Goal: Task Accomplishment & Management: Complete application form

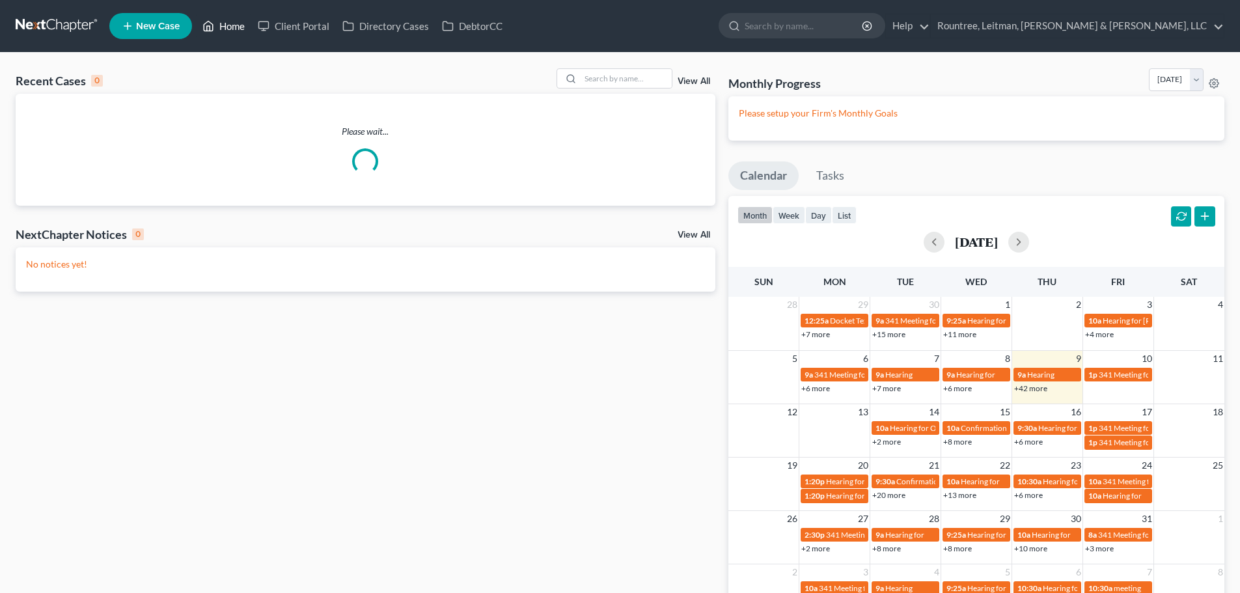
click at [237, 27] on link "Home" at bounding box center [223, 25] width 55 height 23
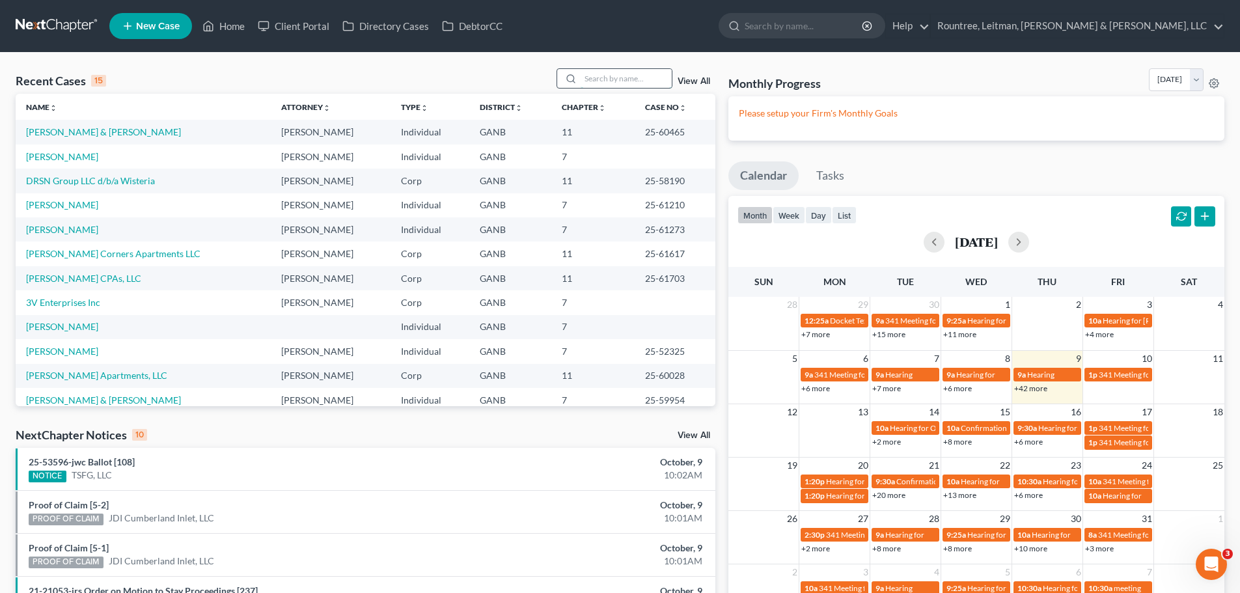
click at [592, 79] on input "search" at bounding box center [626, 78] width 91 height 19
type input "[PERSON_NAME]"
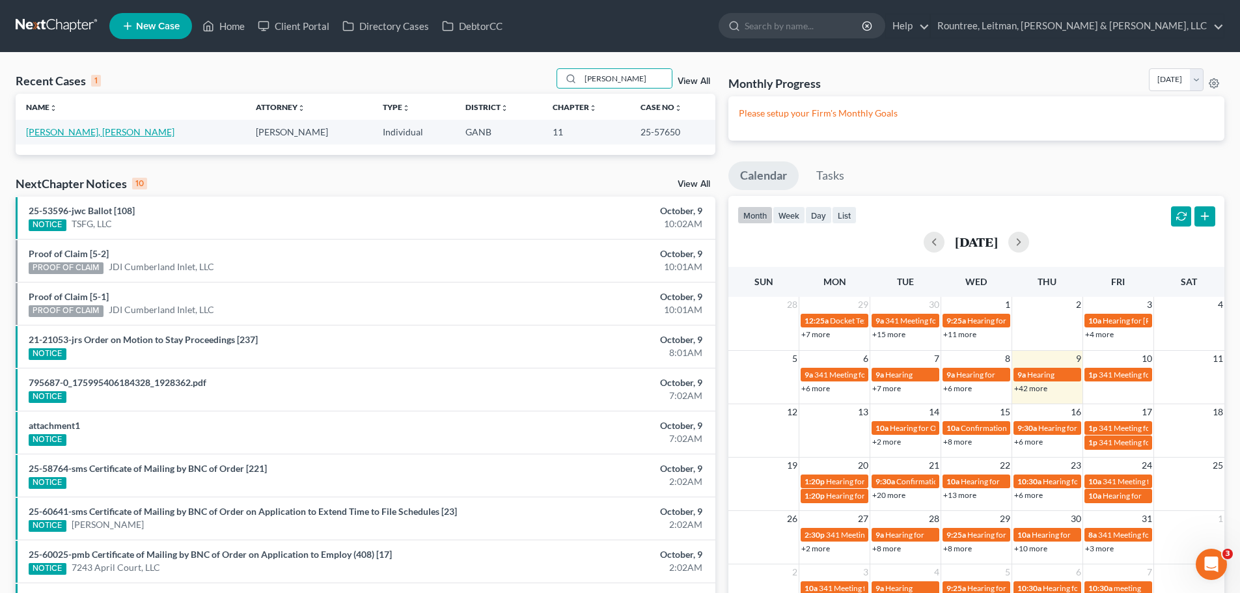
click at [48, 131] on link "[PERSON_NAME], [PERSON_NAME]" at bounding box center [100, 131] width 148 height 11
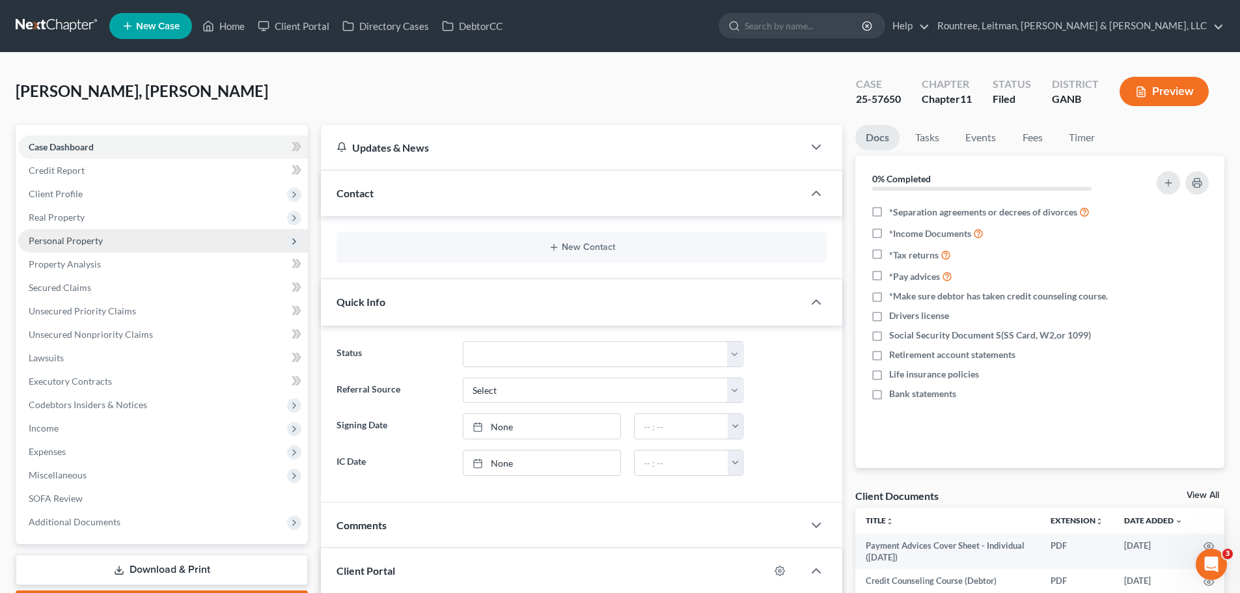
click at [74, 240] on span "Personal Property" at bounding box center [66, 240] width 74 height 11
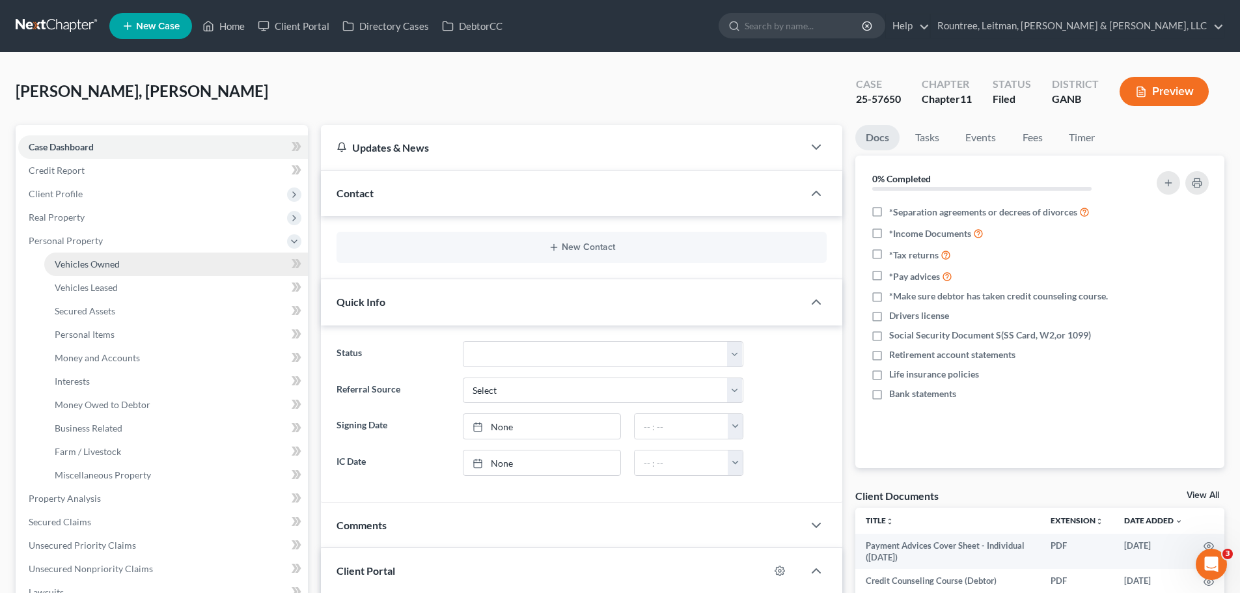
click at [99, 262] on span "Vehicles Owned" at bounding box center [87, 263] width 65 height 11
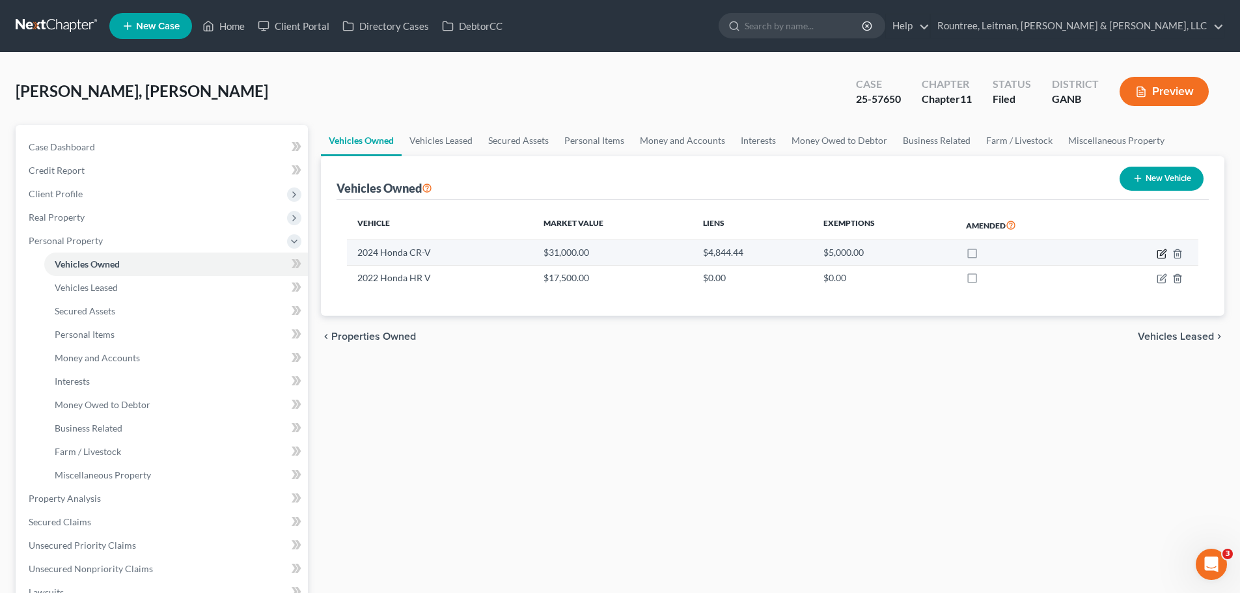
click at [1160, 253] on icon "button" at bounding box center [1162, 254] width 10 height 10
select select "0"
select select "2"
select select "0"
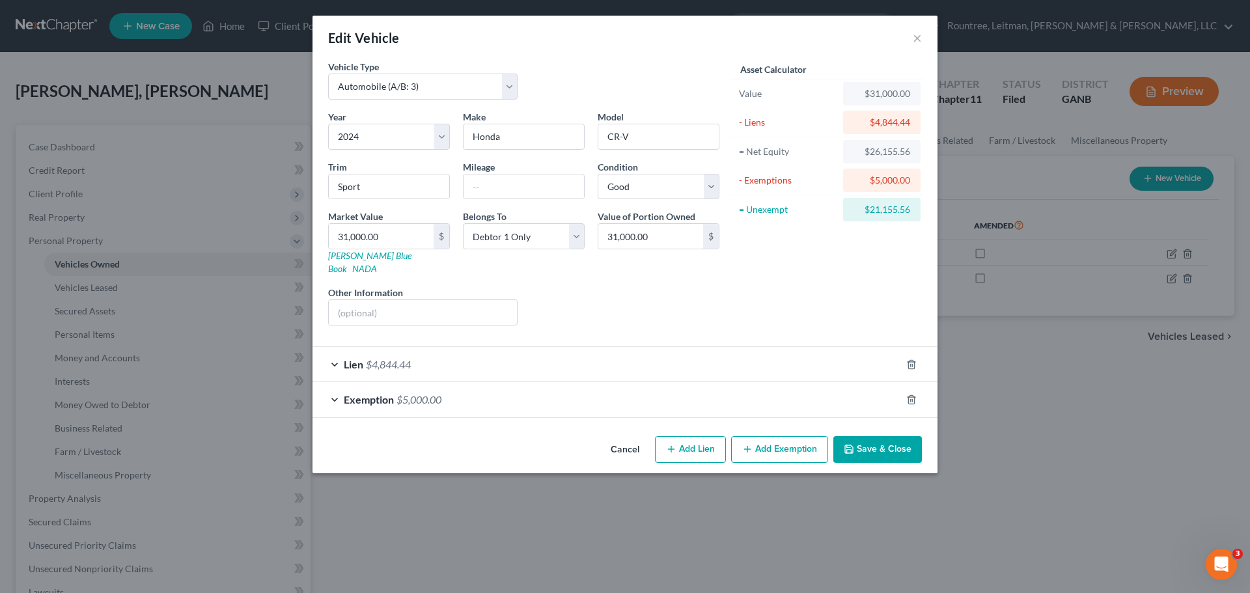
drag, startPoint x: 857, startPoint y: 433, endPoint x: 830, endPoint y: 426, distance: 28.3
click at [857, 436] on button "Save & Close" at bounding box center [877, 449] width 89 height 27
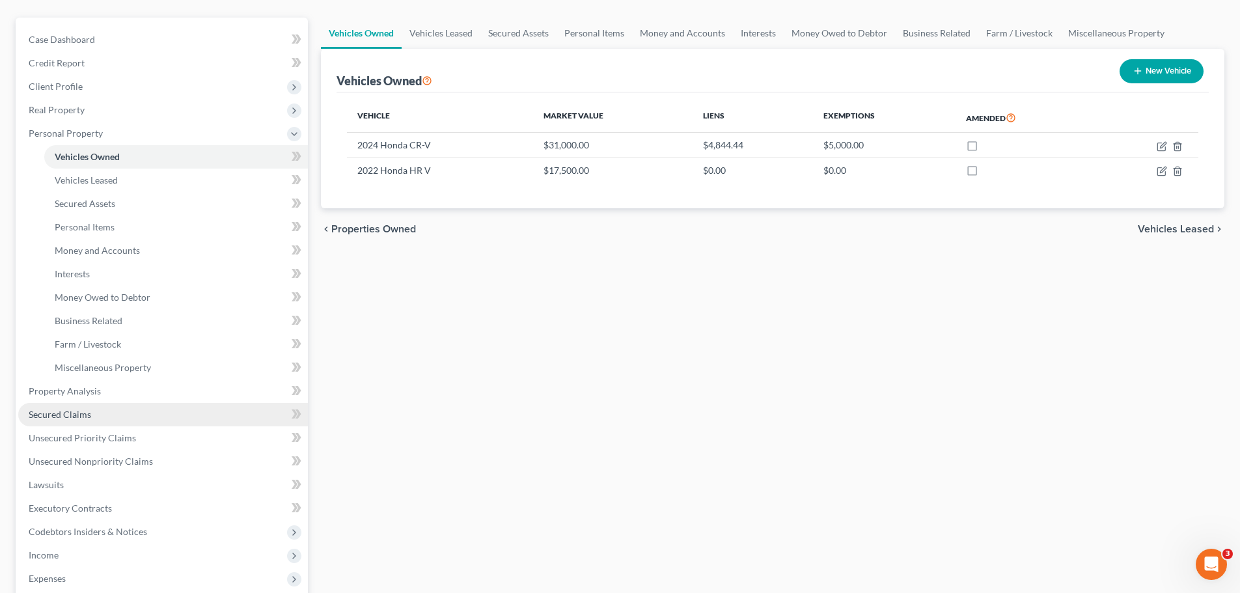
scroll to position [130, 0]
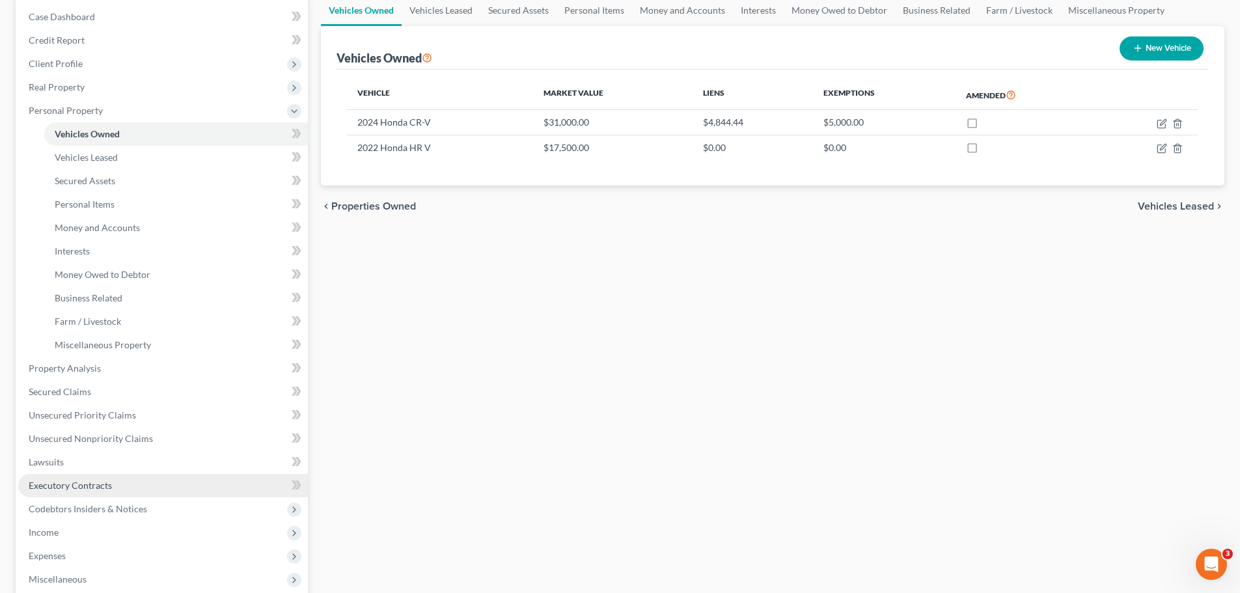
click at [109, 486] on span "Executory Contracts" at bounding box center [70, 485] width 83 height 11
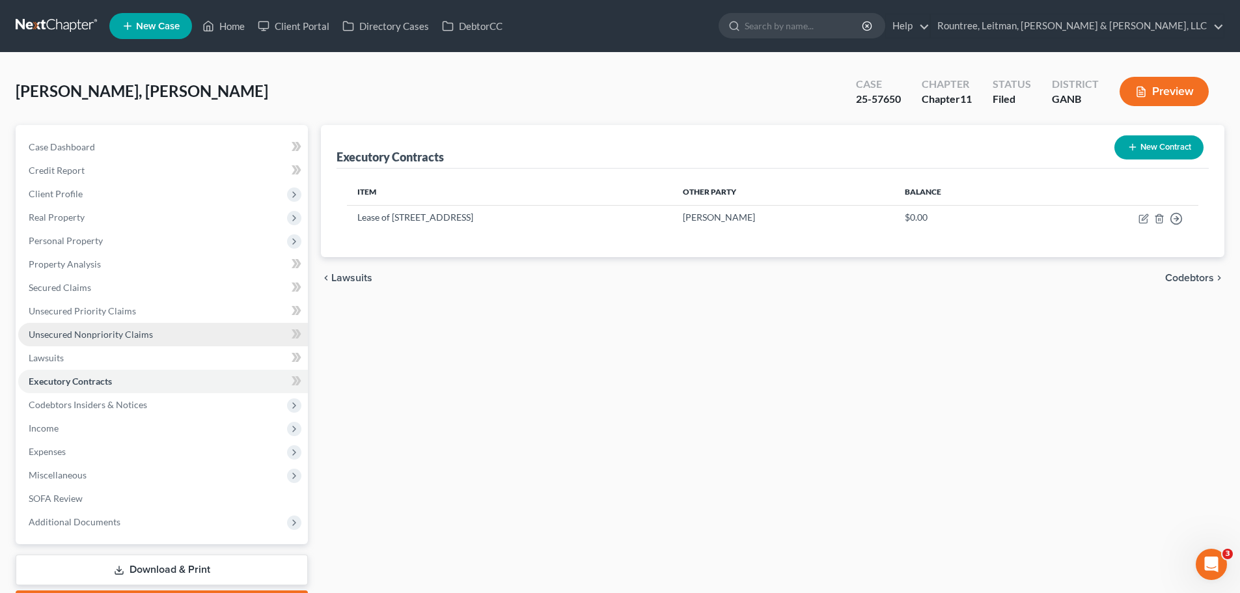
click at [68, 328] on link "Unsecured Nonpriority Claims" at bounding box center [163, 334] width 290 height 23
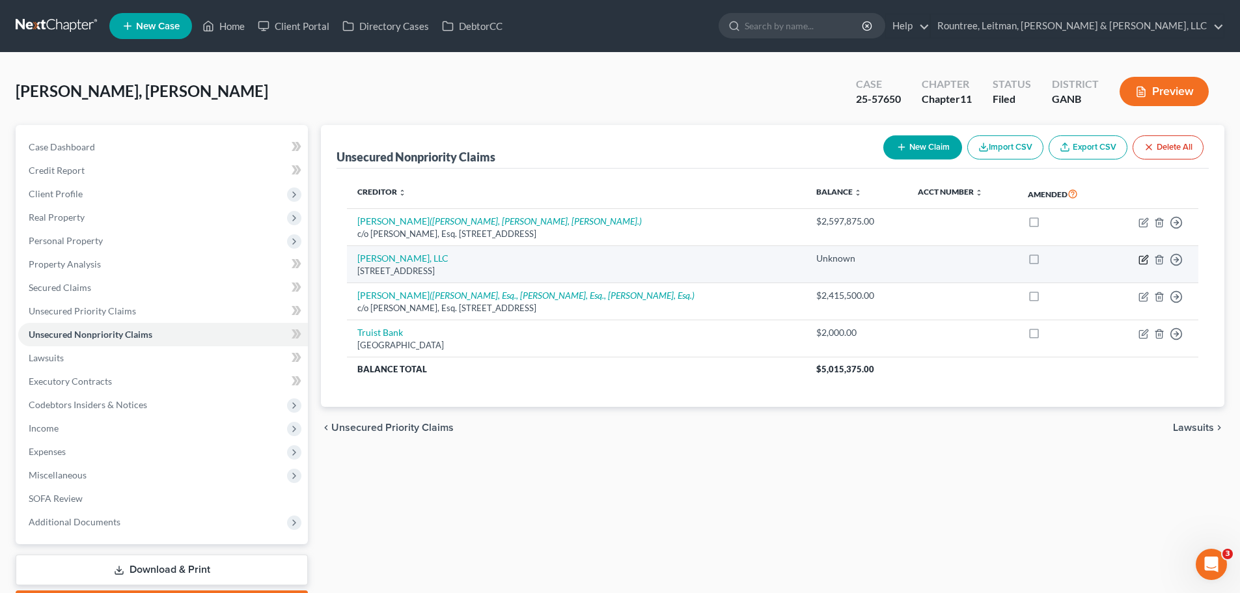
click at [1145, 262] on icon "button" at bounding box center [1144, 260] width 10 height 10
select select "10"
select select "14"
select select "3"
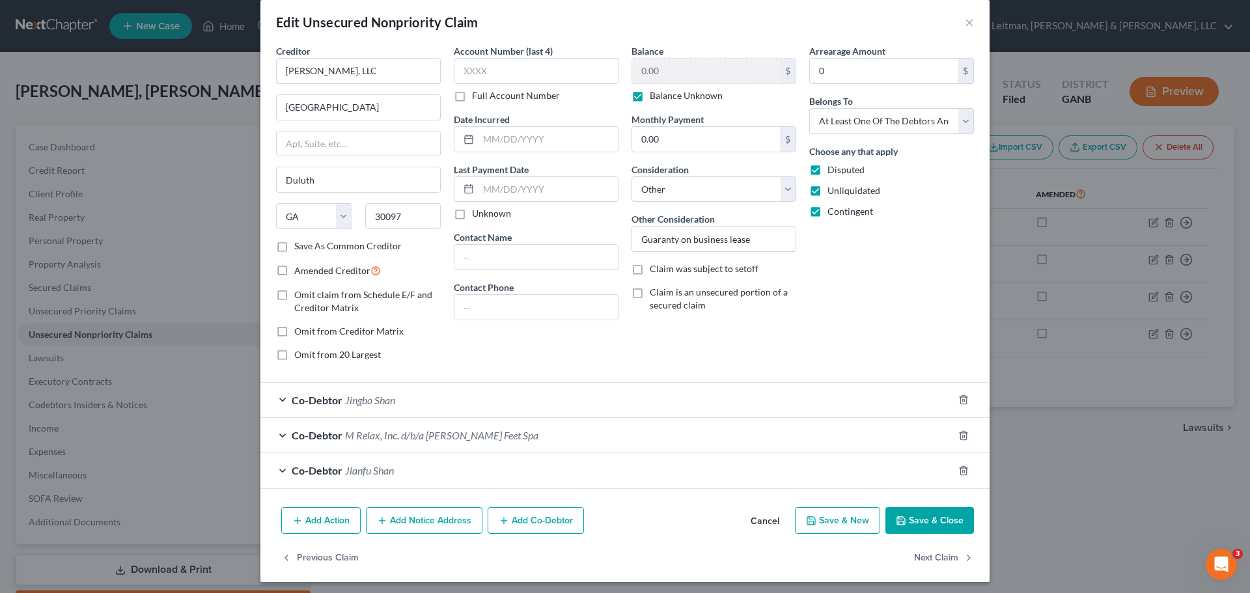
scroll to position [20, 0]
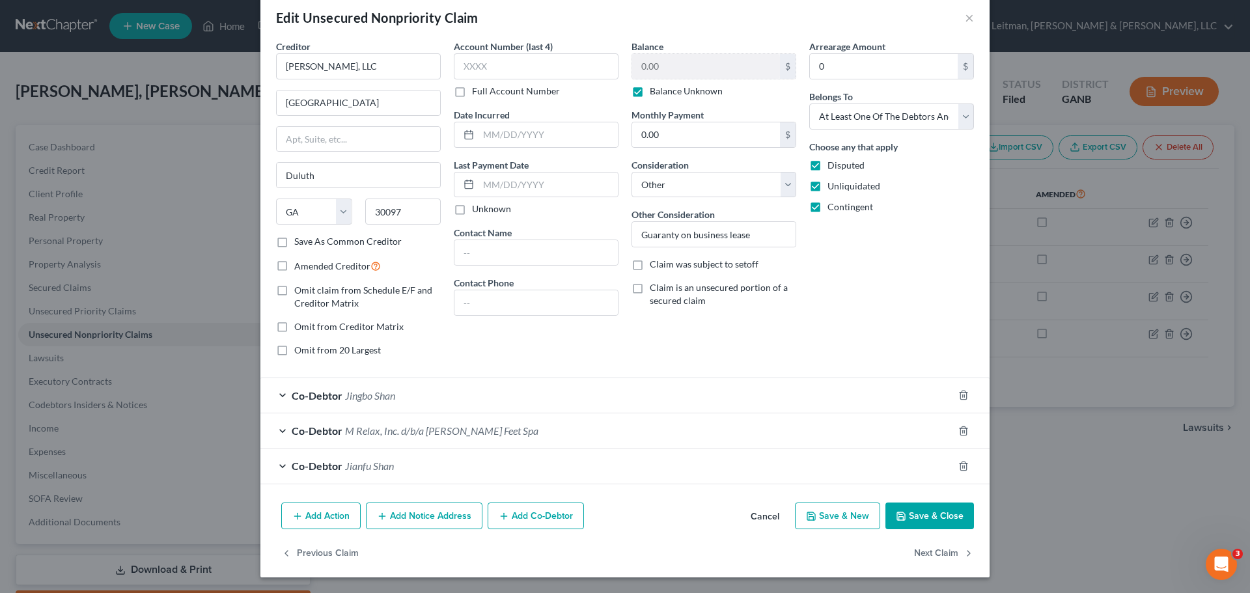
click at [430, 516] on button "Add Notice Address" at bounding box center [424, 516] width 117 height 27
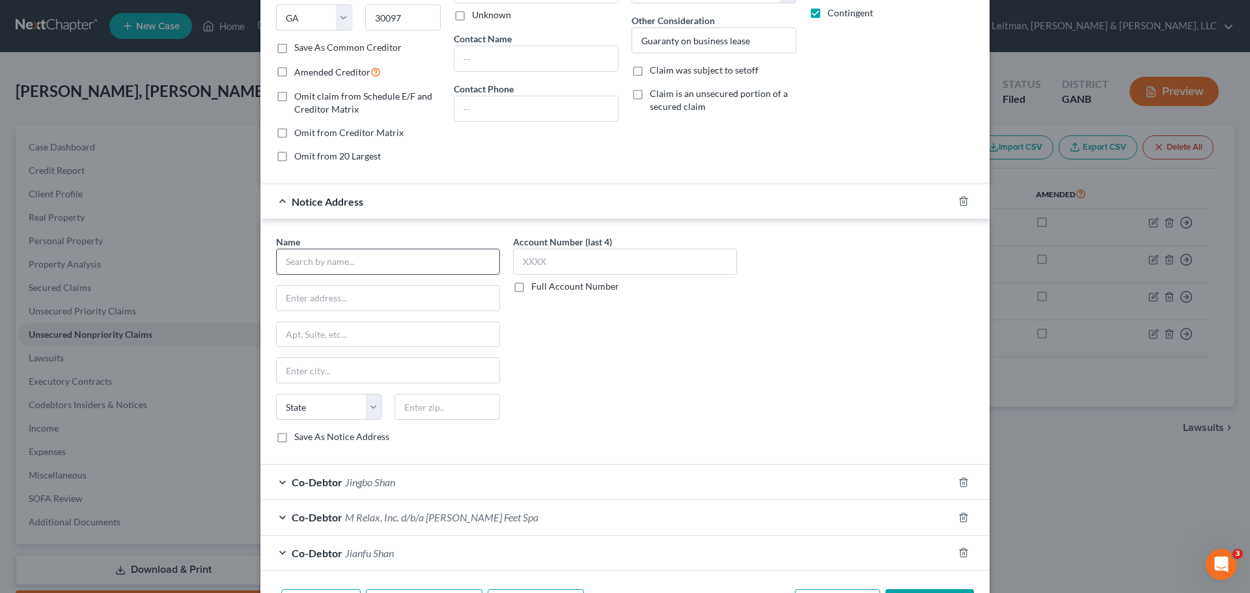
scroll to position [216, 0]
click at [314, 251] on input "text" at bounding box center [388, 260] width 224 height 26
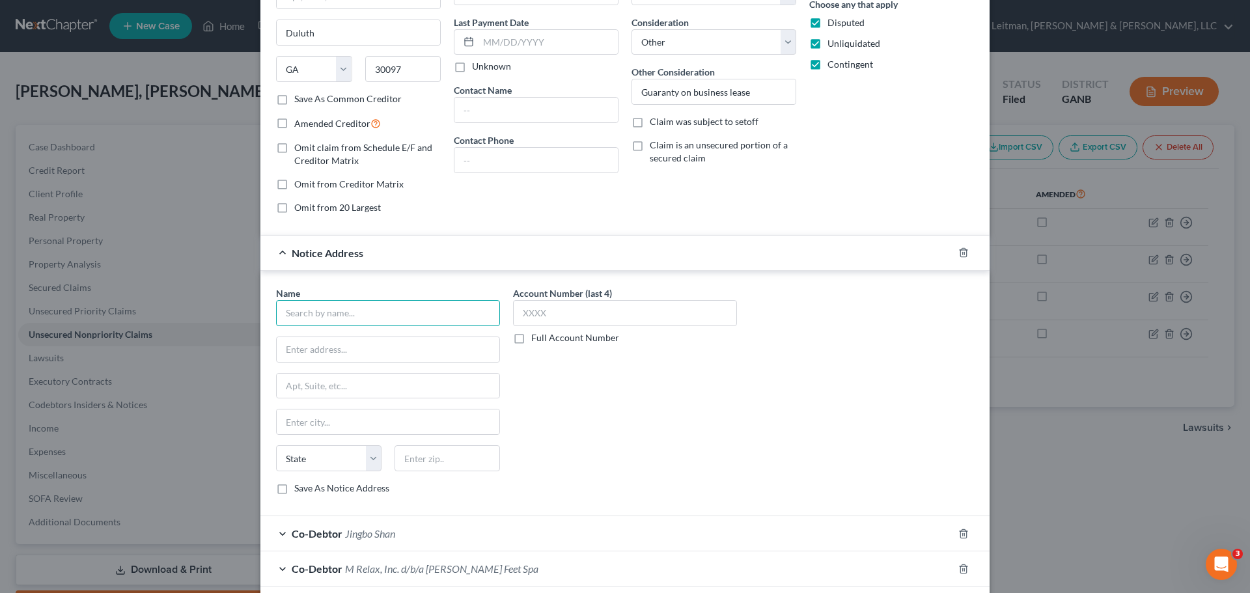
scroll to position [0, 0]
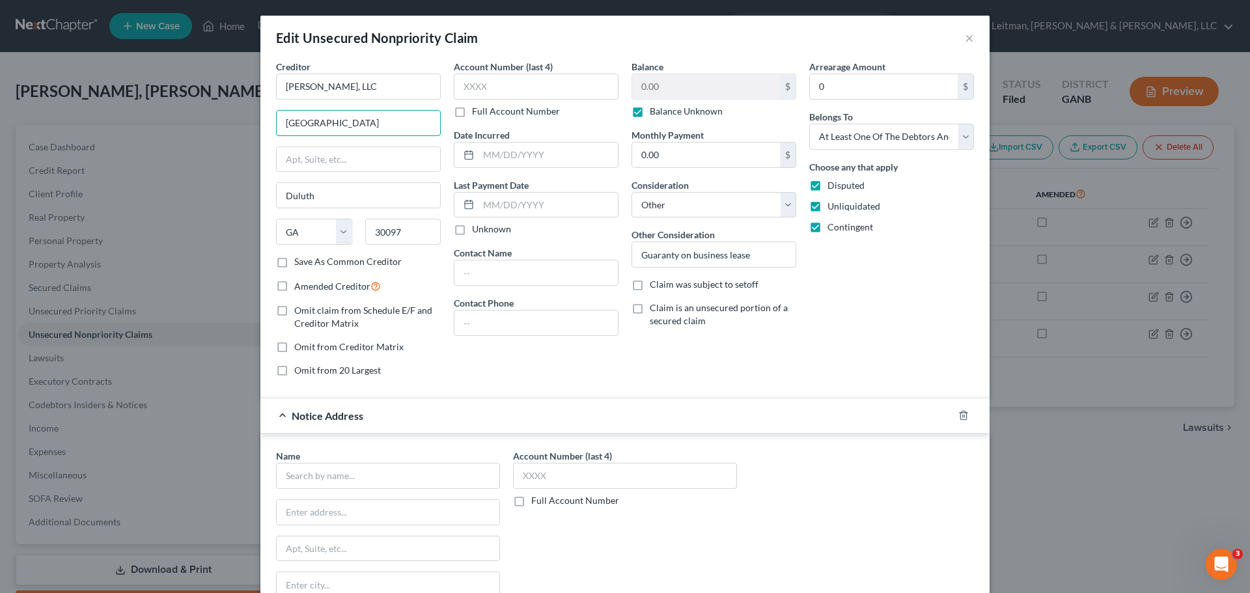
drag, startPoint x: 365, startPoint y: 124, endPoint x: 253, endPoint y: 132, distance: 112.9
click at [253, 132] on div "Edit Unsecured Nonpriority Claim × Creditor * [PERSON_NAME], LLC [GEOGRAPHIC_DA…" at bounding box center [625, 296] width 1250 height 593
click at [316, 161] on input "text" at bounding box center [358, 159] width 163 height 25
paste input "[GEOGRAPHIC_DATA]"
type input "[GEOGRAPHIC_DATA]"
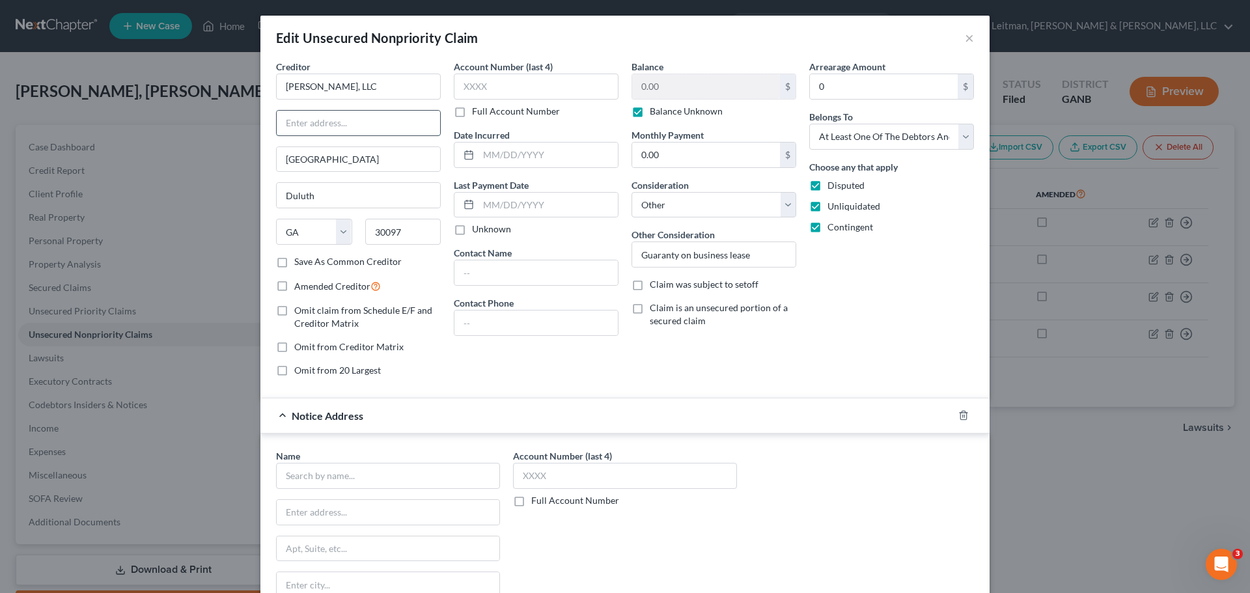
click at [388, 128] on input "text" at bounding box center [358, 123] width 163 height 25
type input "[PERSON_NAME]"
click at [808, 347] on div "Arrearage Amount 0 $ Belongs To * Select Debtor 1 Only Debtor 2 Only Debtor 1 A…" at bounding box center [892, 224] width 178 height 328
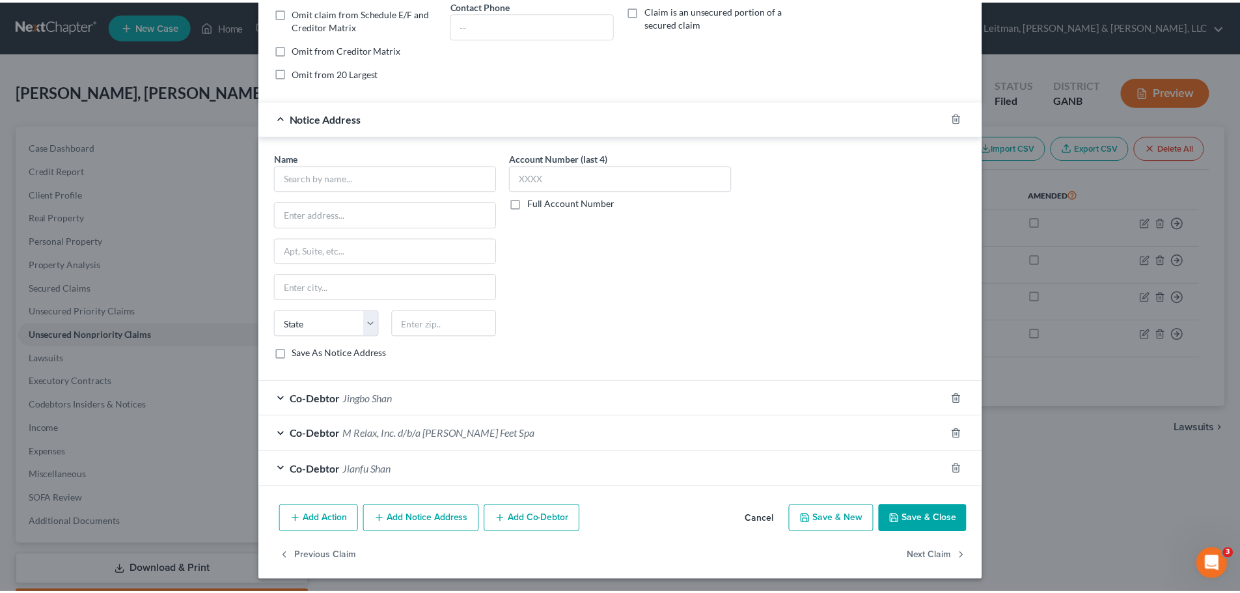
scroll to position [301, 0]
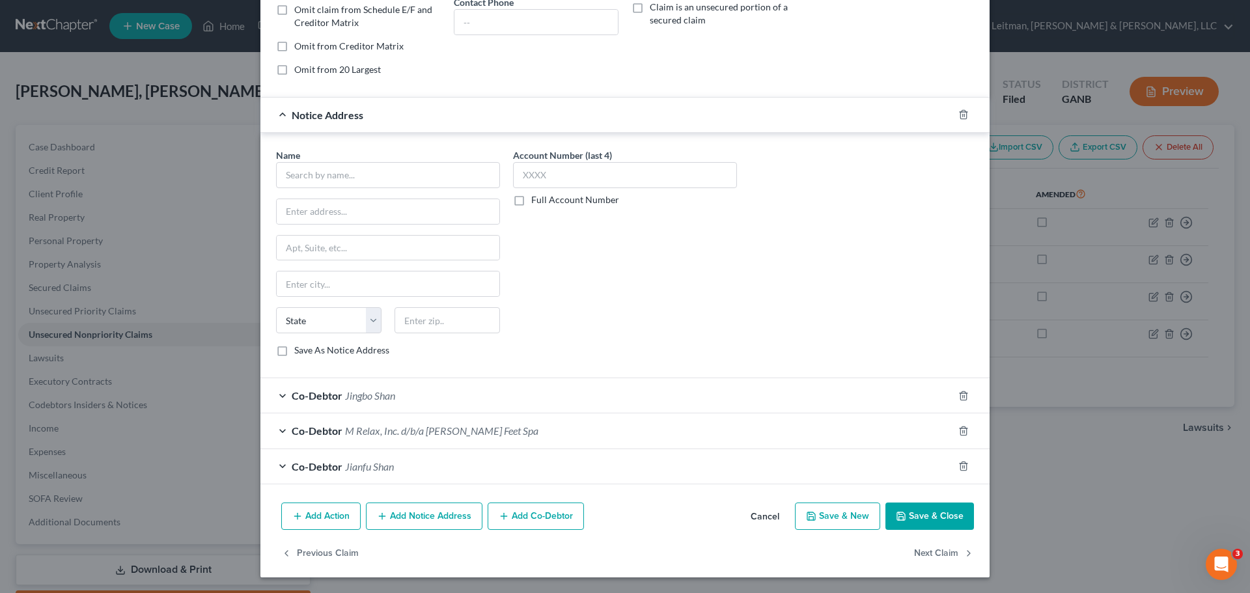
click at [919, 514] on button "Save & Close" at bounding box center [929, 516] width 89 height 27
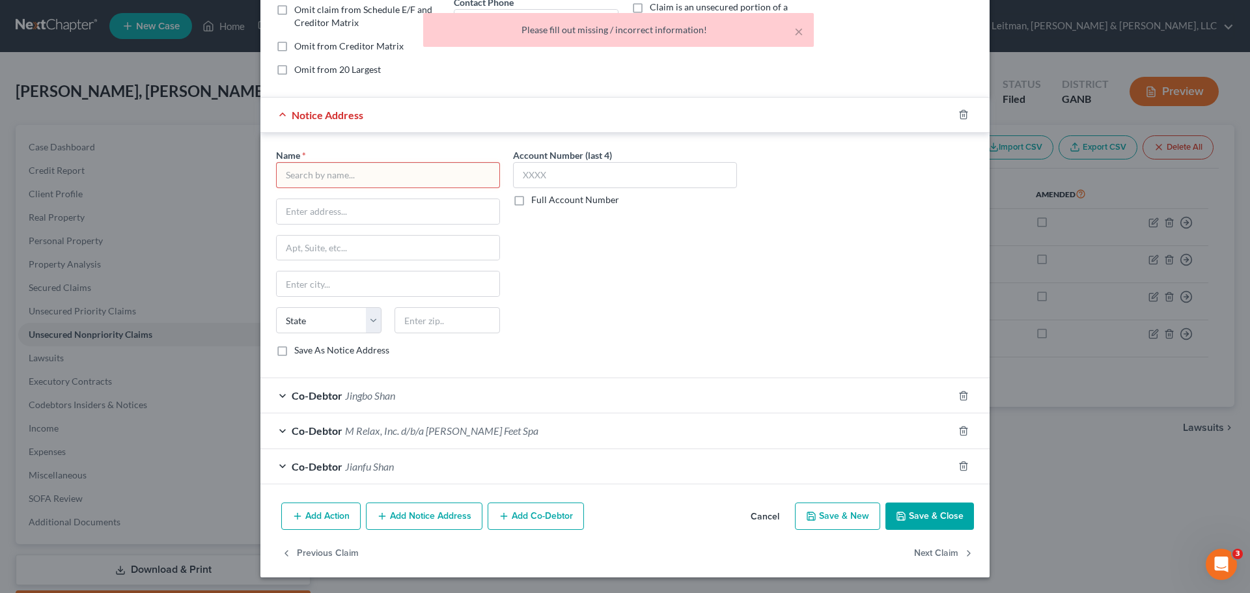
click at [759, 516] on button "Cancel" at bounding box center [764, 517] width 49 height 26
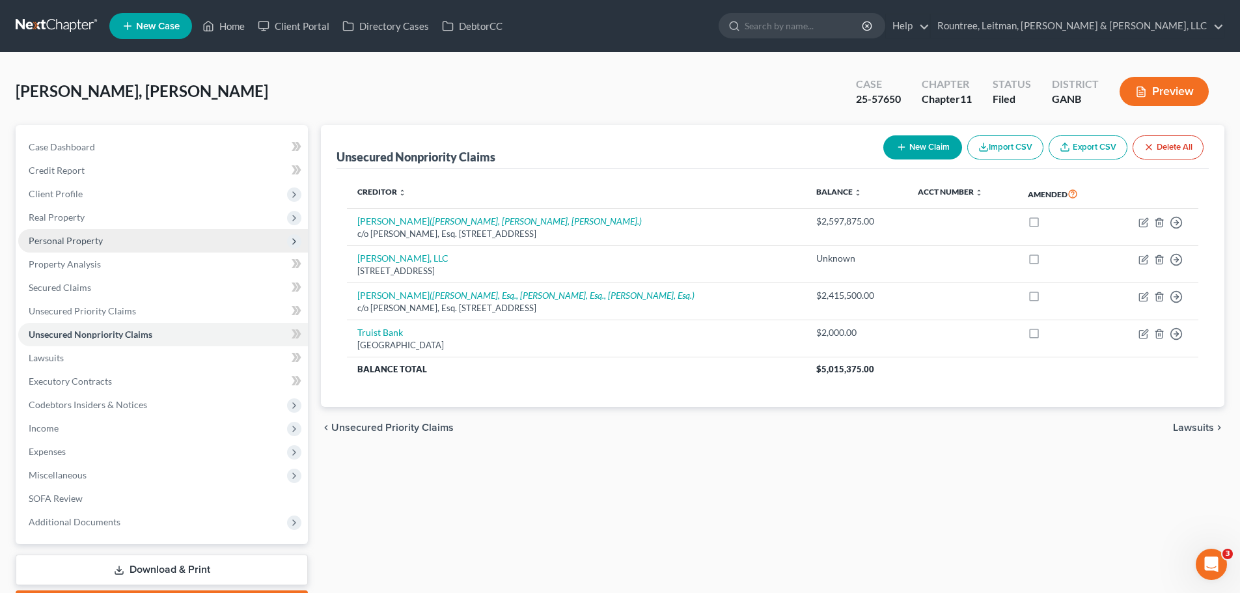
click at [91, 244] on span "Personal Property" at bounding box center [66, 240] width 74 height 11
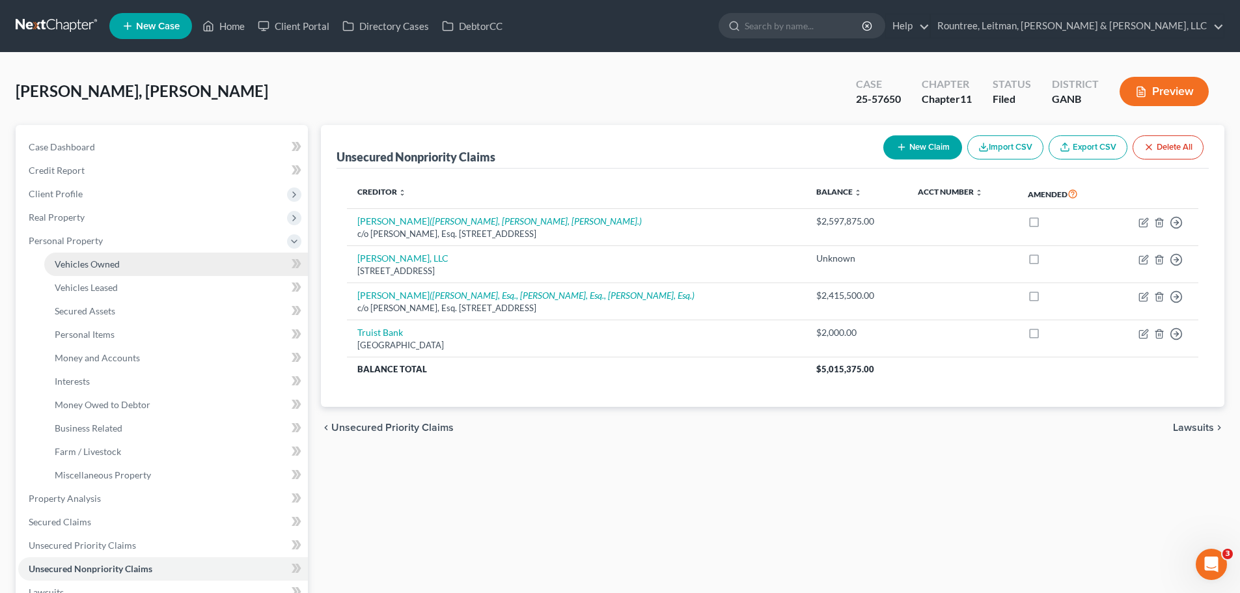
click at [95, 262] on span "Vehicles Owned" at bounding box center [87, 263] width 65 height 11
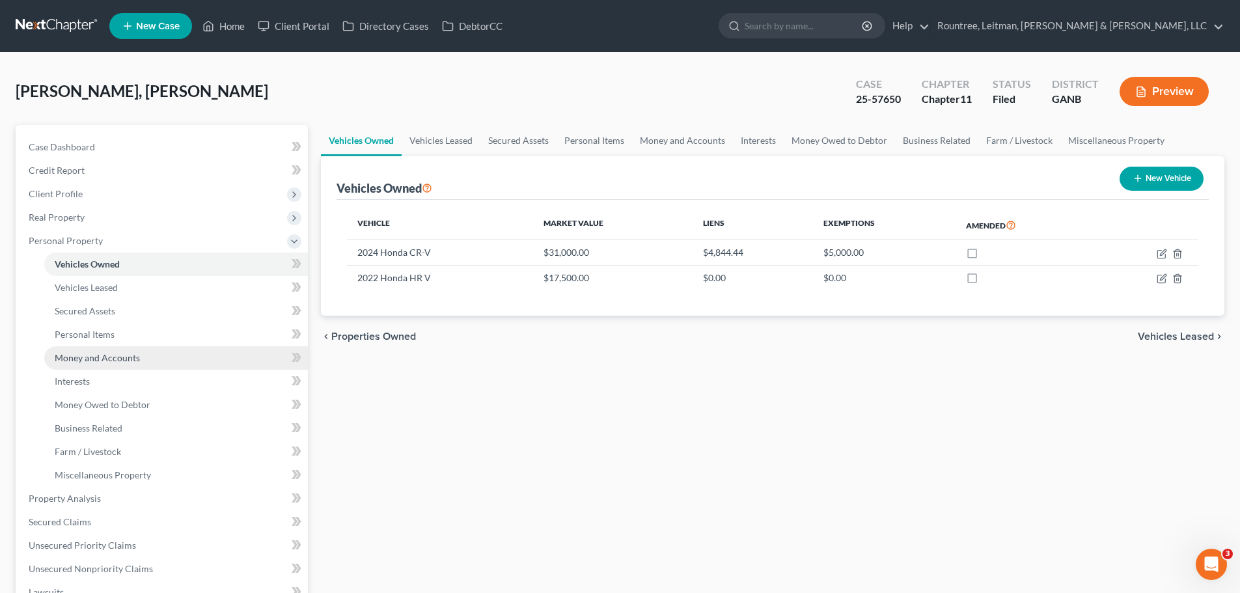
click at [115, 358] on span "Money and Accounts" at bounding box center [97, 357] width 85 height 11
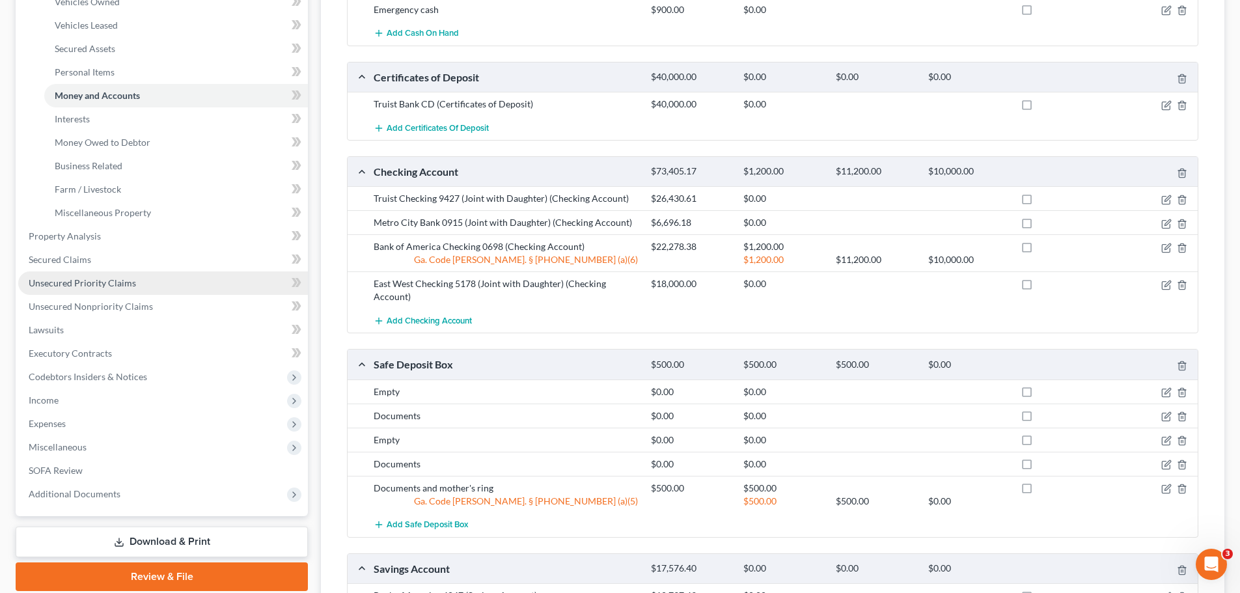
scroll to position [253, 0]
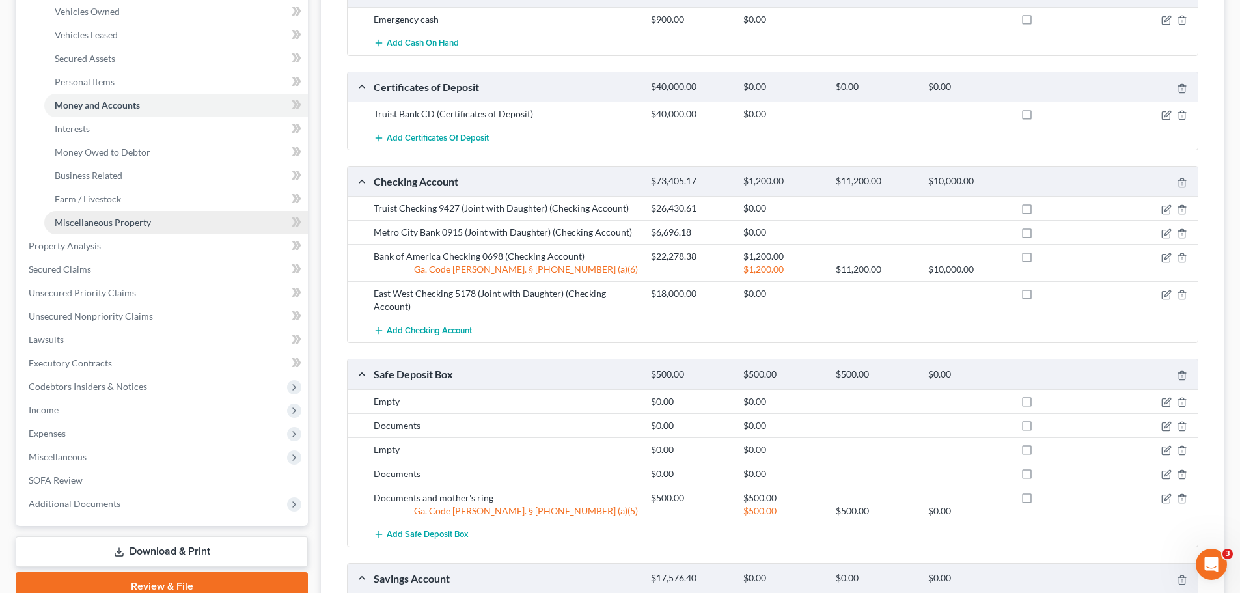
click at [106, 223] on span "Miscellaneous Property" at bounding box center [103, 222] width 96 height 11
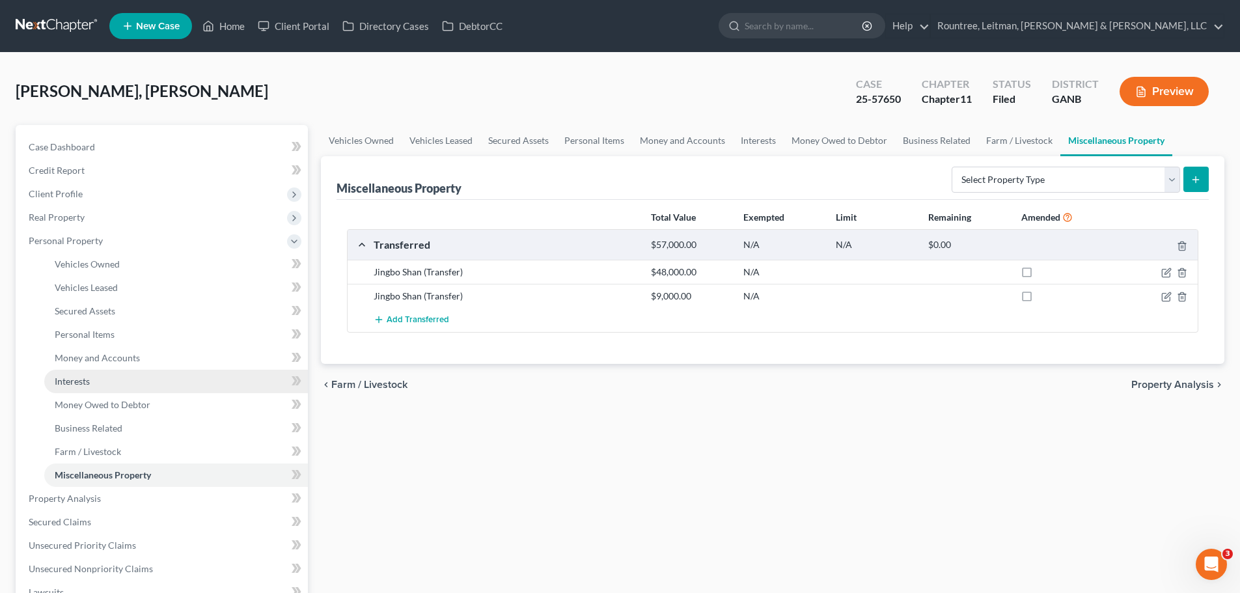
click at [74, 381] on span "Interests" at bounding box center [72, 381] width 35 height 11
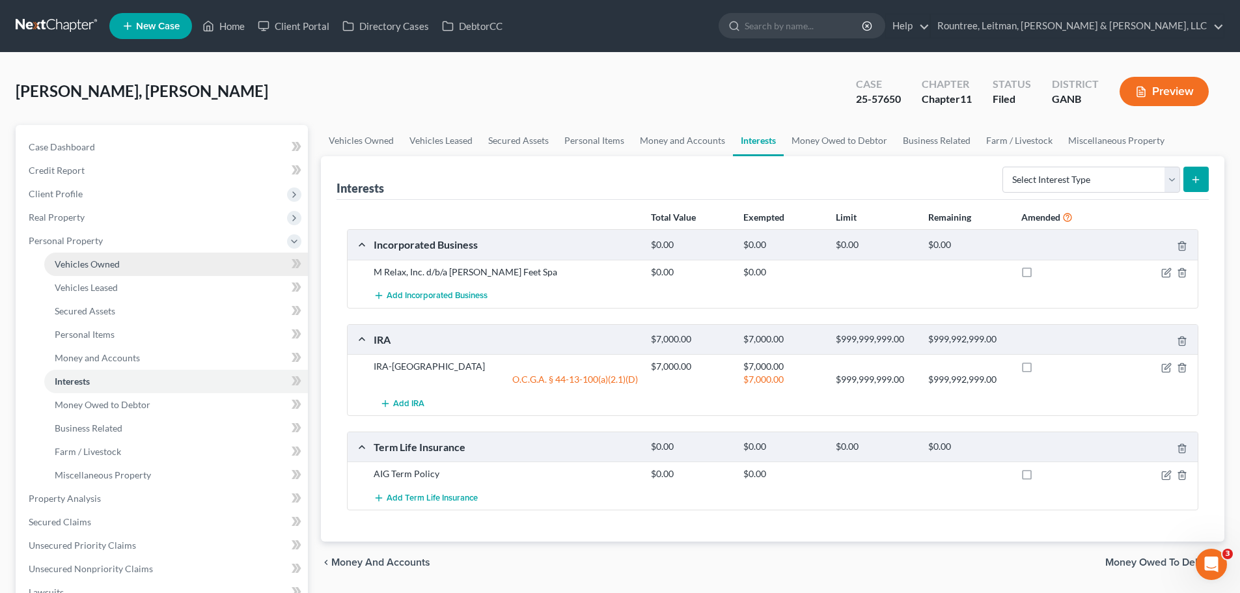
click at [91, 261] on span "Vehicles Owned" at bounding box center [87, 263] width 65 height 11
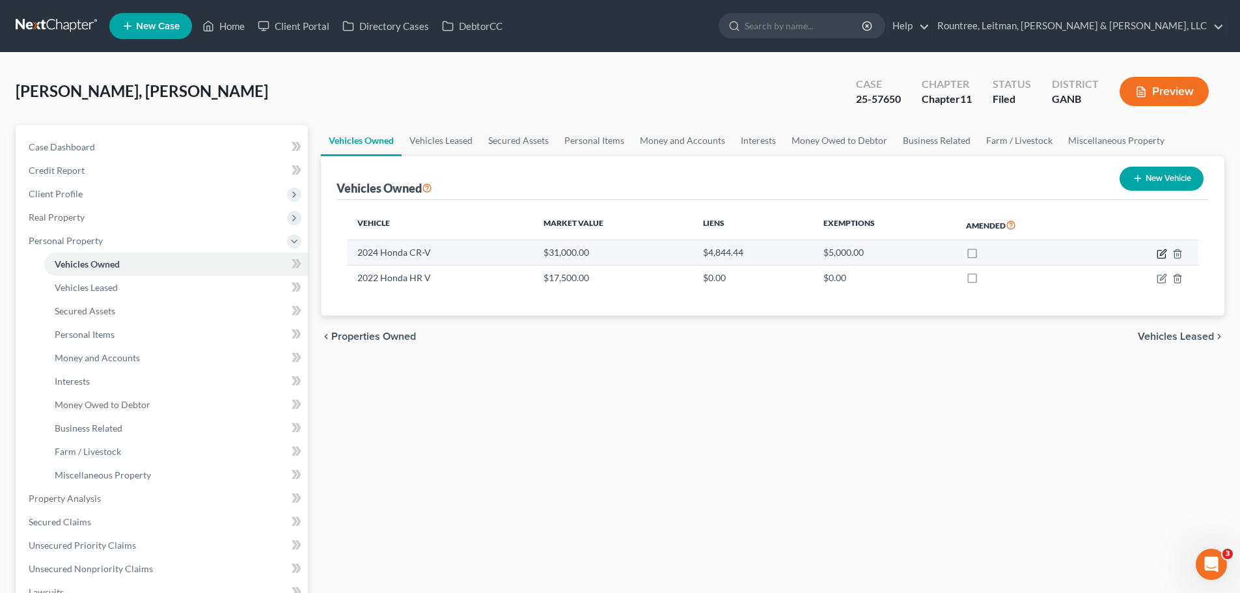
click at [1162, 250] on icon "button" at bounding box center [1162, 254] width 8 height 8
select select "0"
select select "2"
select select "0"
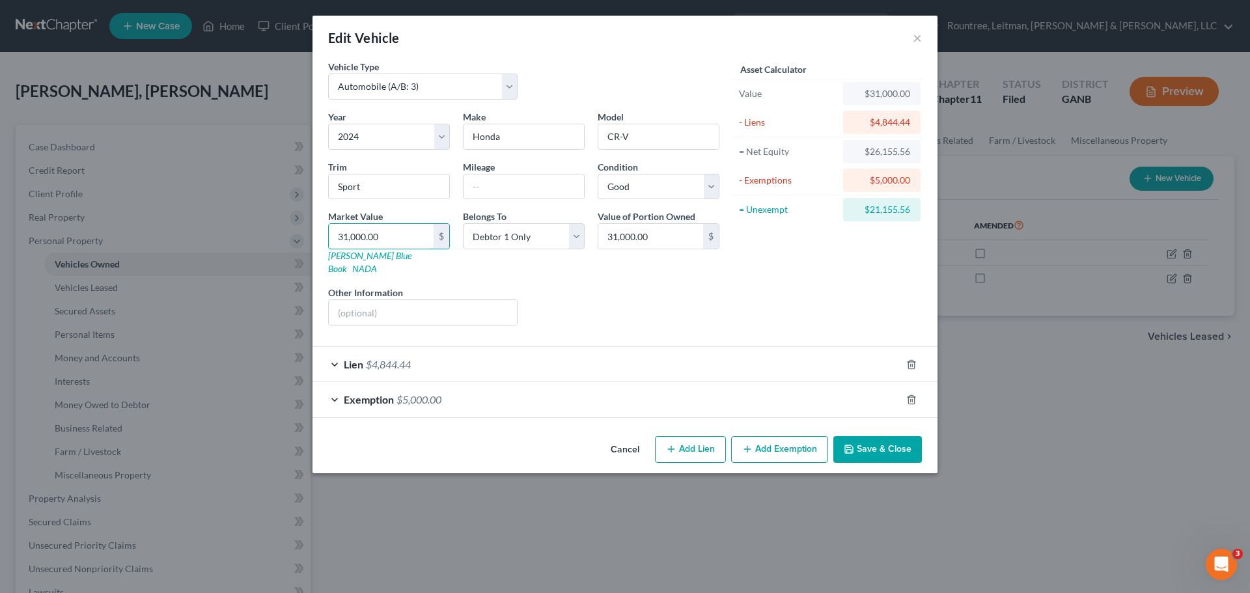
type input "2"
type input "2.00"
type input "25"
type input "25.00"
type input "250"
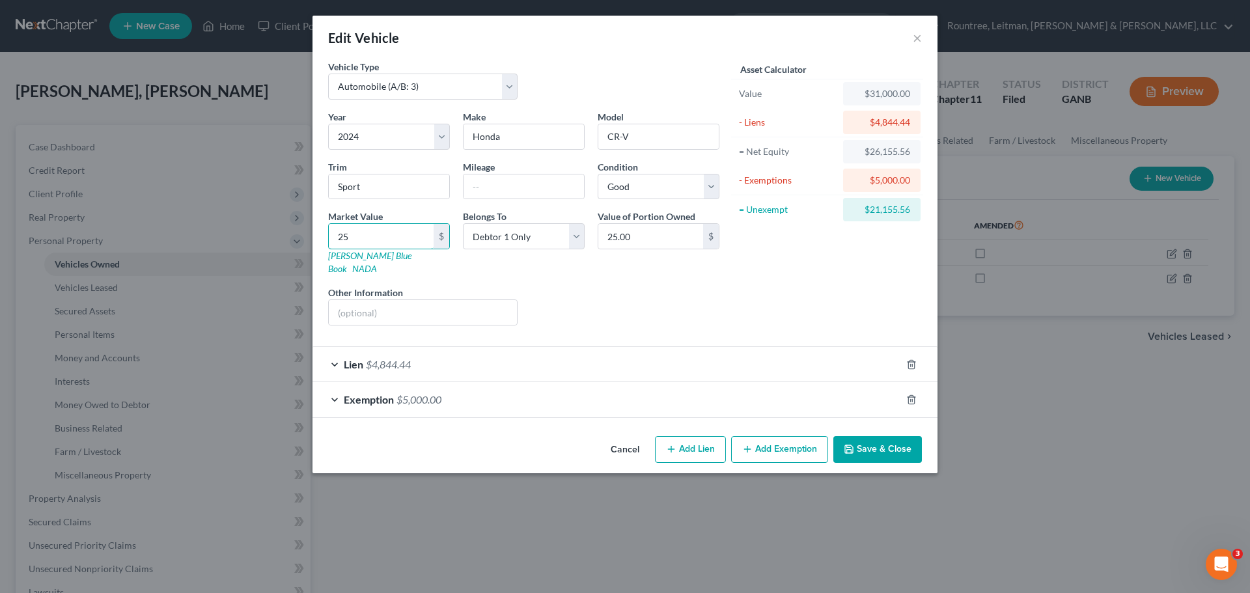
type input "250.00"
type input "2500"
type input "2,500.00"
type input "2,5000"
type input "25,000.00"
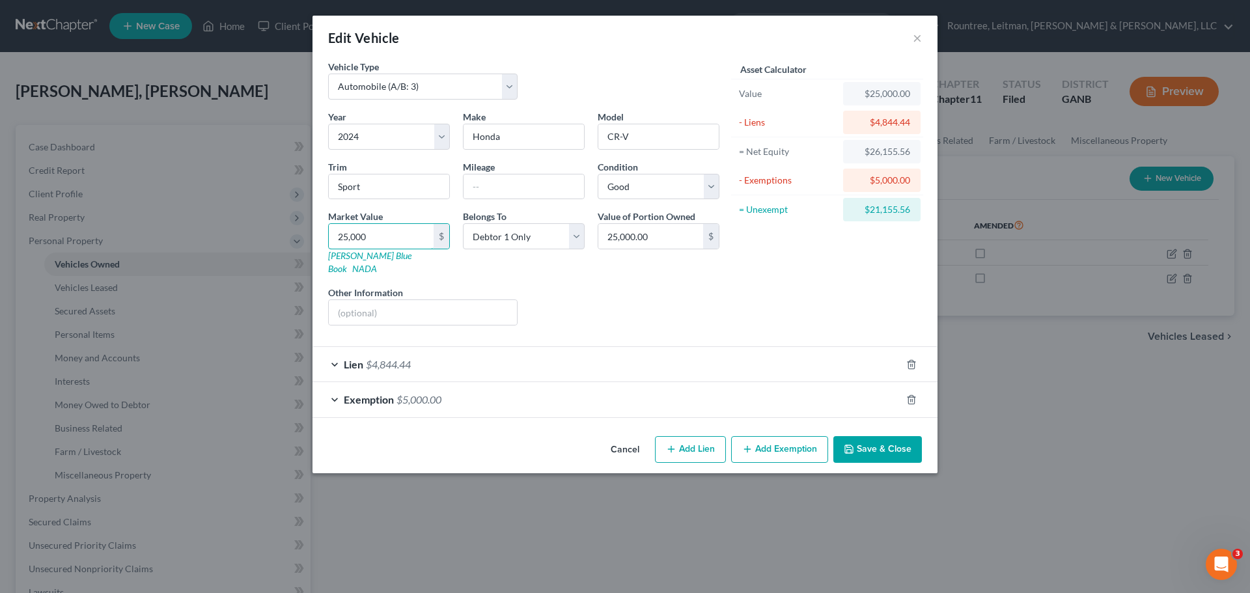
type input "25,000"
click at [891, 436] on button "Save & Close" at bounding box center [877, 449] width 89 height 27
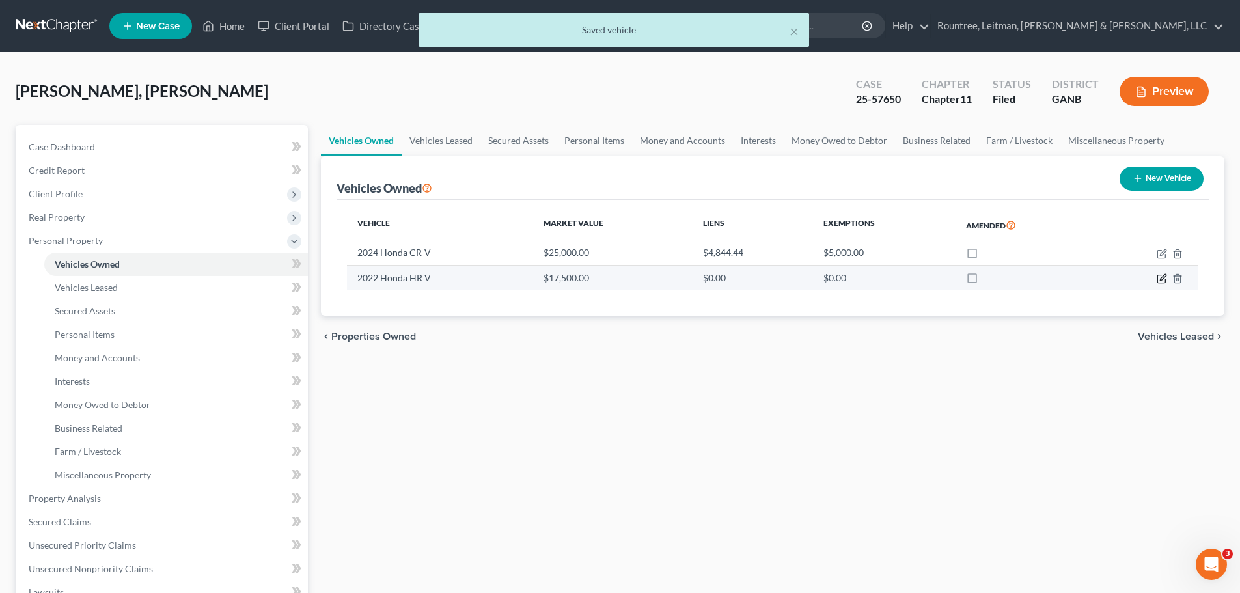
click at [1160, 277] on icon "button" at bounding box center [1162, 278] width 10 height 10
select select "0"
select select "4"
select select "2"
select select "3"
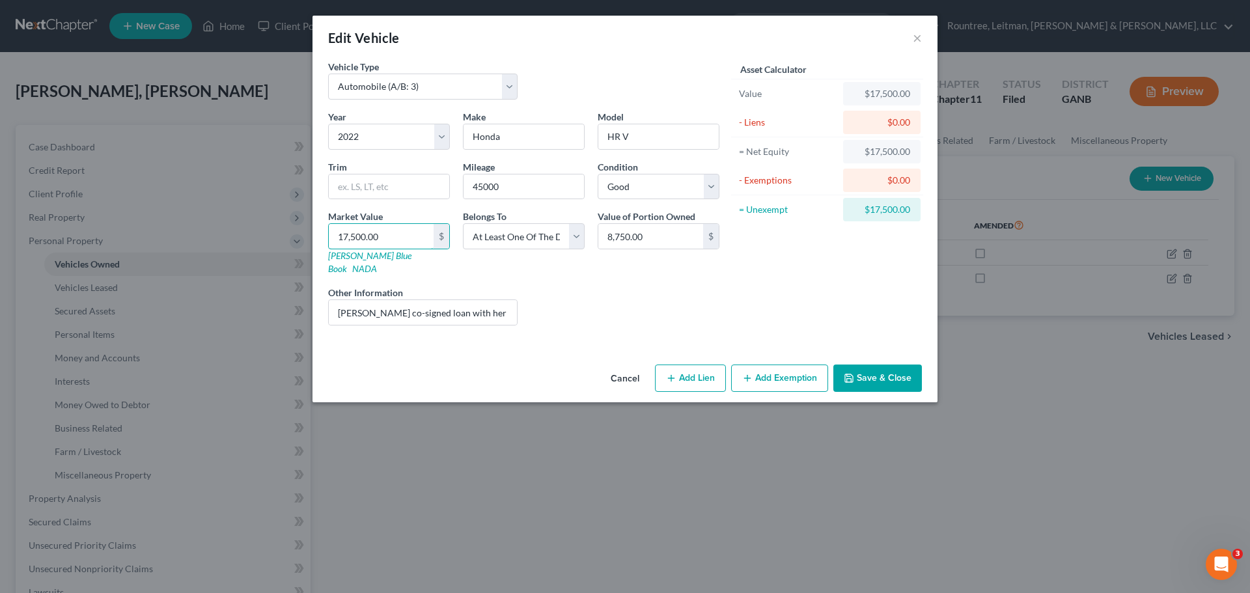
type input "7"
type input "7.00"
type input "75"
type input "75.00"
type input "750"
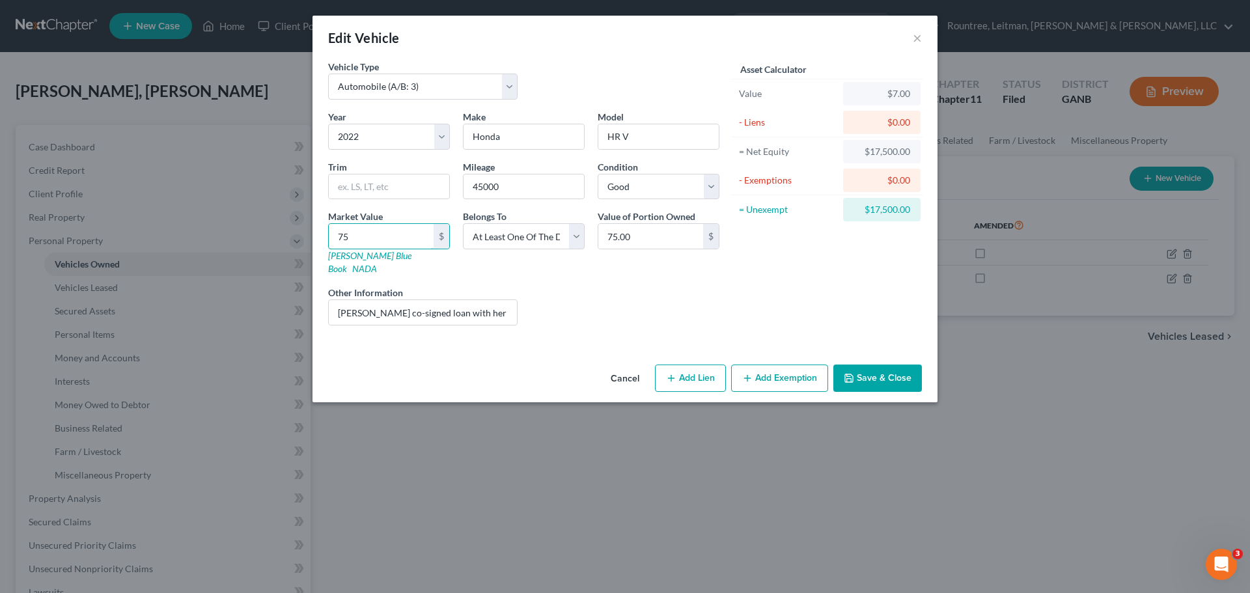
type input "750.00"
type input "7500"
type input "7,500.00"
type input "7,500"
click at [463, 302] on input "[PERSON_NAME] co-signed loan with her brother; loan was paid by [PERSON_NAME]'s…" at bounding box center [423, 312] width 188 height 25
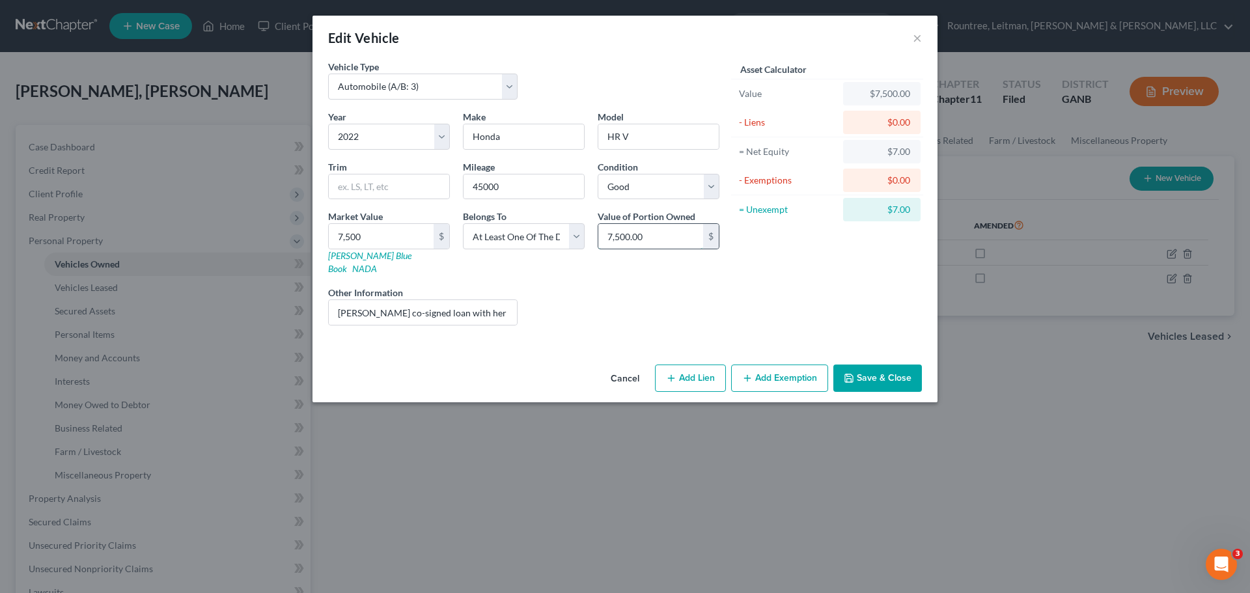
click at [672, 236] on input "7,500.00" at bounding box center [650, 236] width 105 height 25
type input "3,750"
click at [902, 365] on button "Save & Close" at bounding box center [877, 378] width 89 height 27
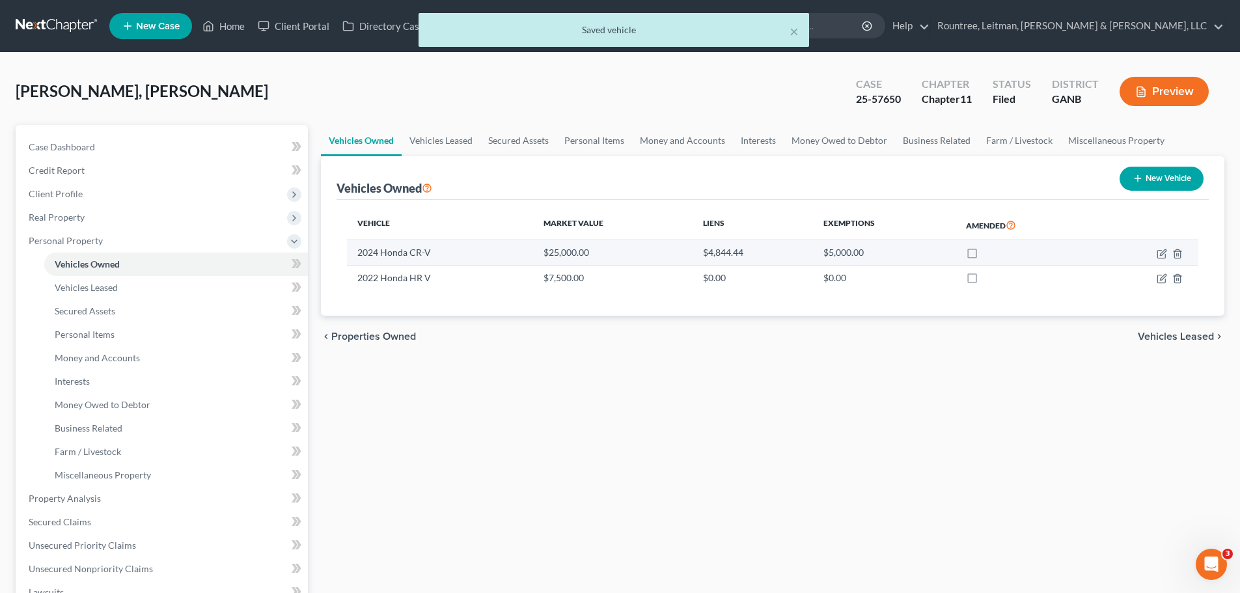
click at [1165, 246] on td at bounding box center [1147, 252] width 103 height 25
click at [1160, 249] on icon "button" at bounding box center [1162, 254] width 10 height 10
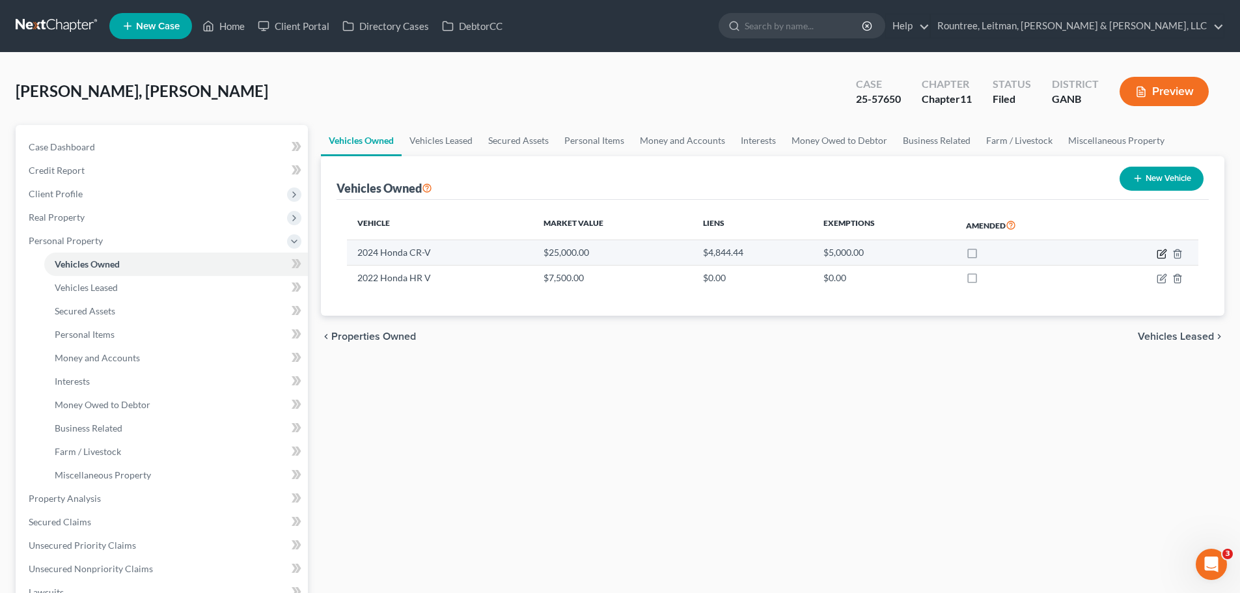
click at [1164, 253] on icon "button" at bounding box center [1163, 252] width 6 height 6
select select "0"
select select "2"
select select "0"
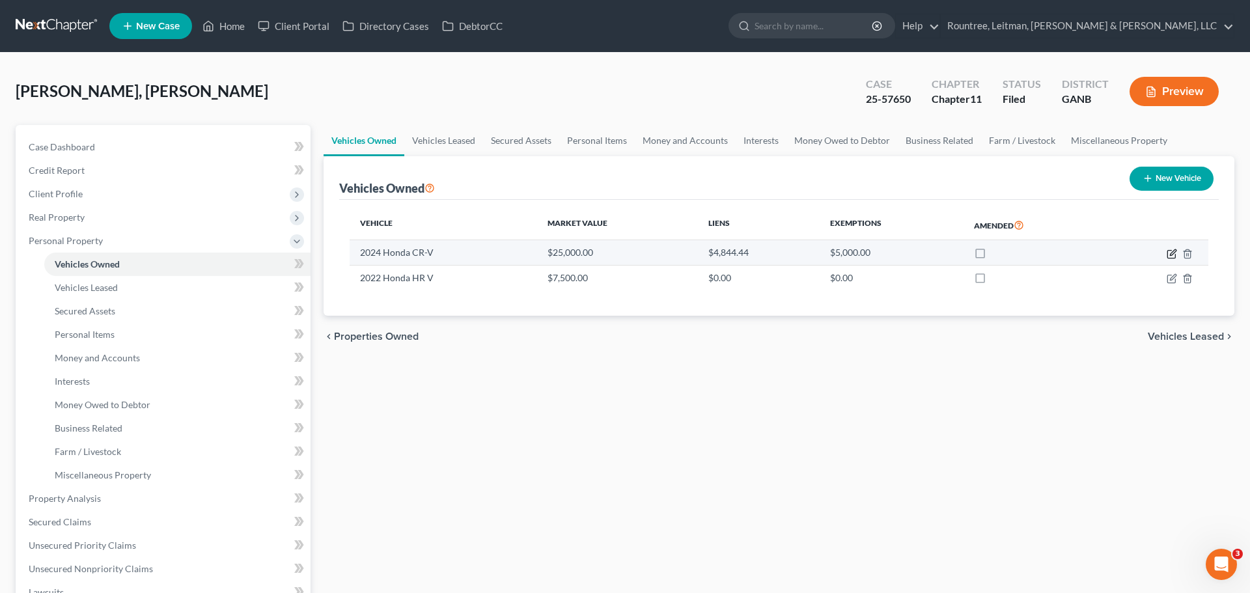
select select "0"
select select "2"
select select "0"
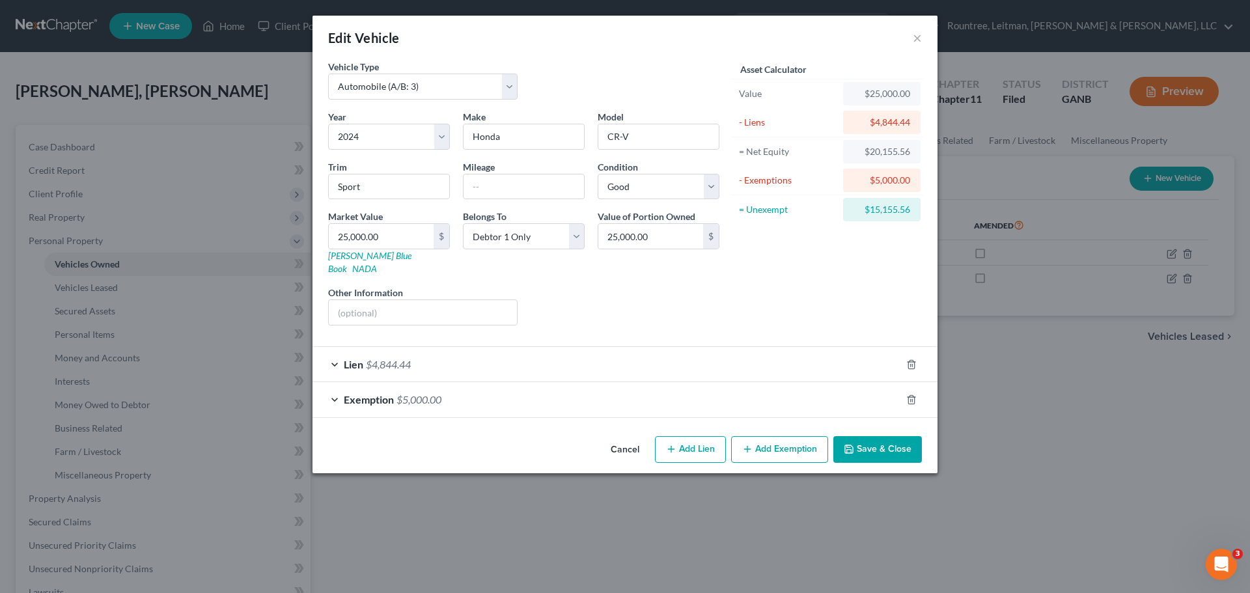
click at [863, 436] on button "Save & Close" at bounding box center [877, 449] width 89 height 27
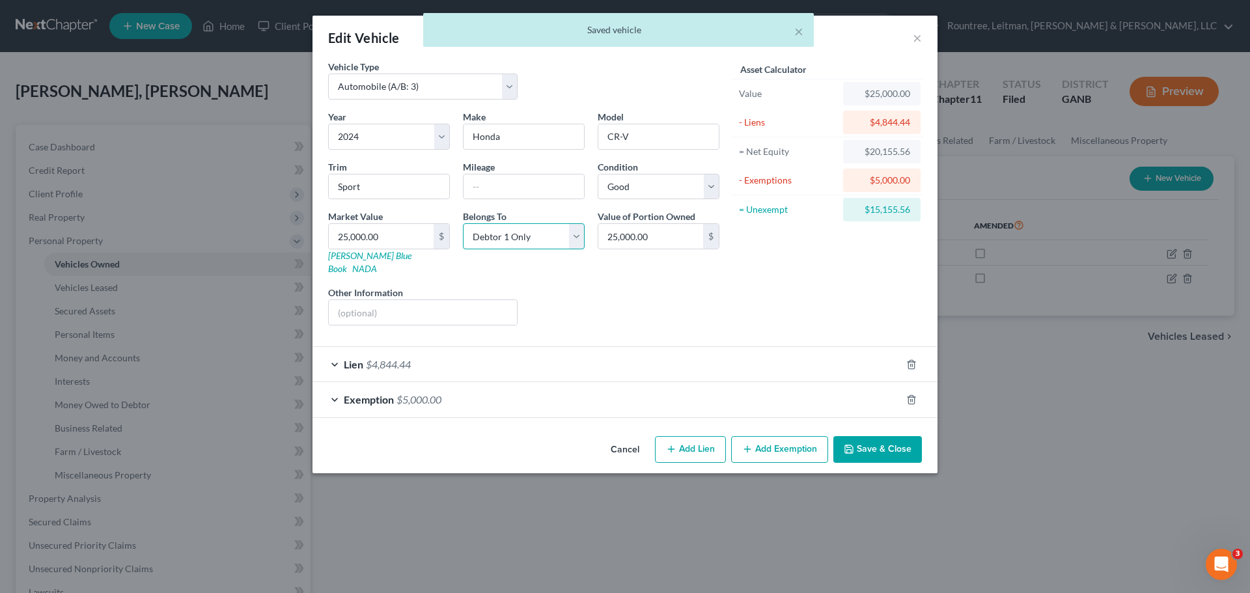
click at [575, 238] on select "Select Debtor 1 Only Debtor 2 Only Debtor 1 And Debtor 2 Only At Least One Of T…" at bounding box center [524, 236] width 122 height 26
click at [463, 223] on select "Select Debtor 1 Only Debtor 2 Only Debtor 1 And Debtor 2 Only At Least One Of T…" at bounding box center [524, 236] width 122 height 26
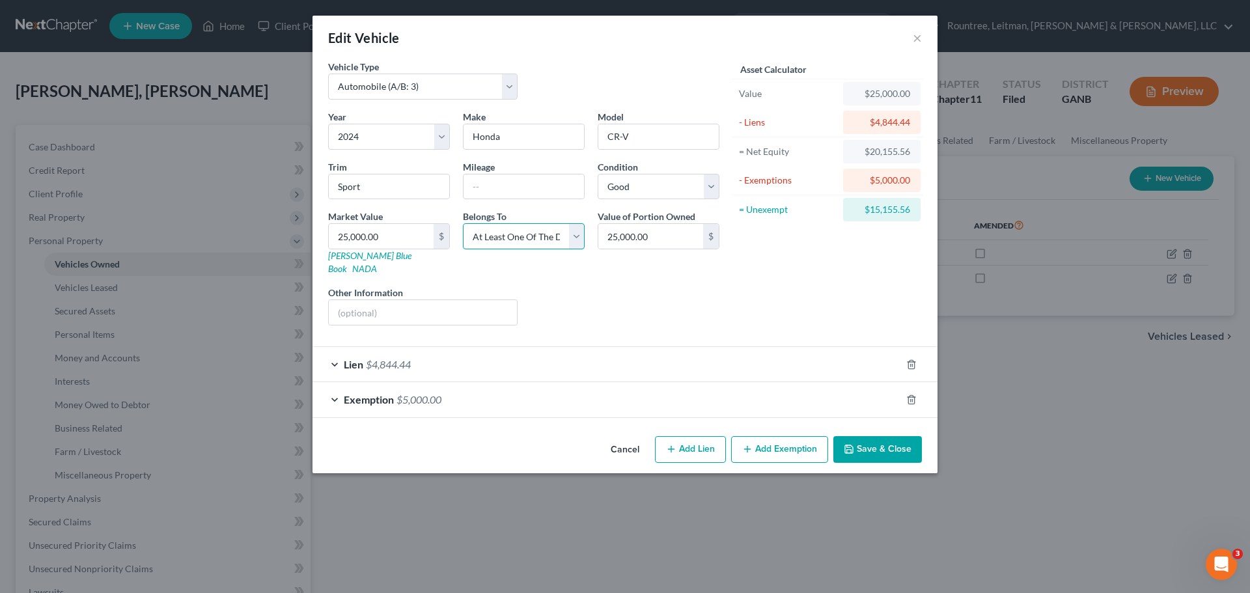
click at [575, 237] on select "Select Debtor 1 Only Debtor 2 Only Debtor 1 And Debtor 2 Only At Least One Of T…" at bounding box center [524, 236] width 122 height 26
select select "0"
click at [463, 223] on select "Select Debtor 1 Only Debtor 2 Only Debtor 1 And Debtor 2 Only At Least One Of T…" at bounding box center [524, 236] width 122 height 26
click at [850, 445] on polyline "button" at bounding box center [848, 446] width 3 height 2
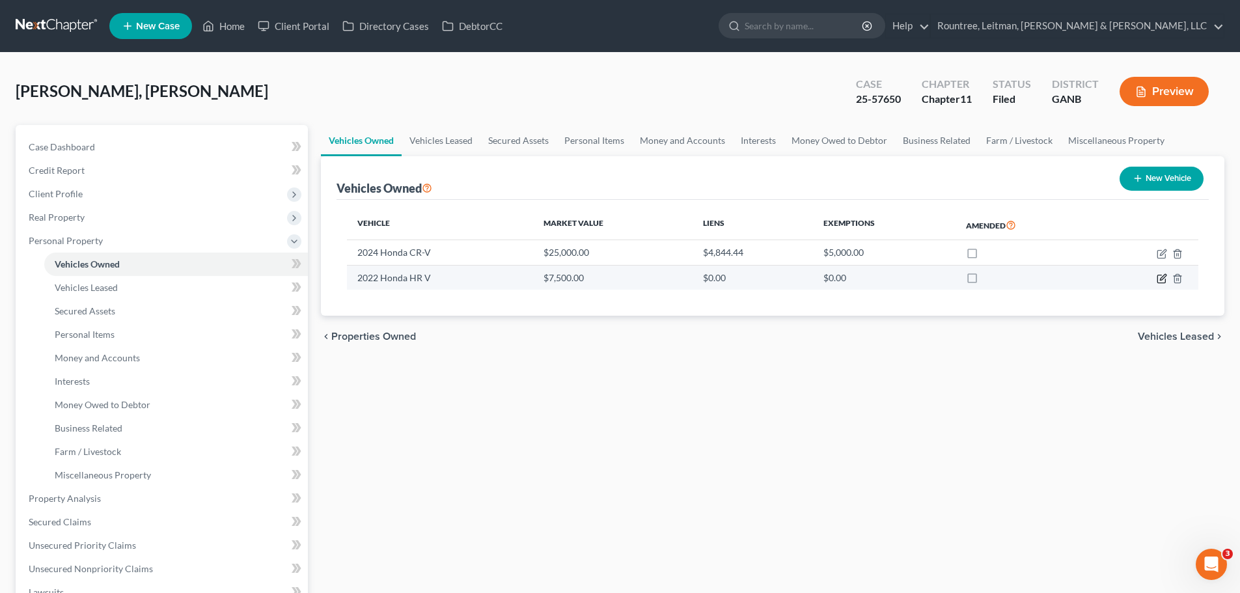
click at [1165, 279] on icon "button" at bounding box center [1162, 279] width 8 height 8
select select "0"
select select "4"
select select "2"
select select "3"
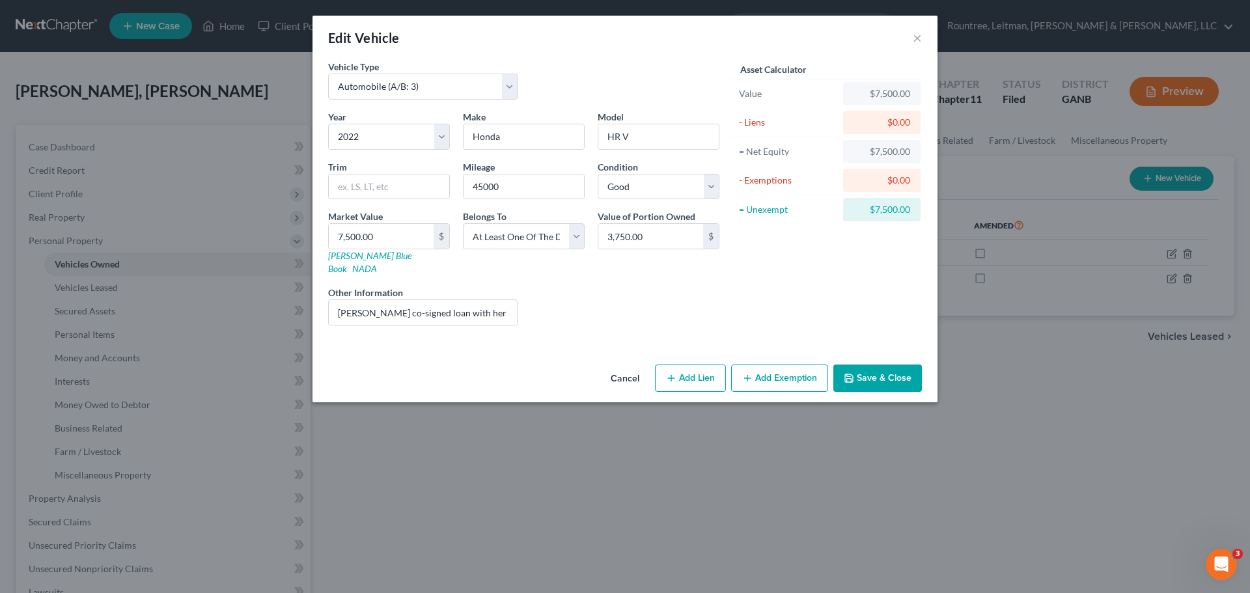
click at [882, 365] on button "Save & Close" at bounding box center [877, 378] width 89 height 27
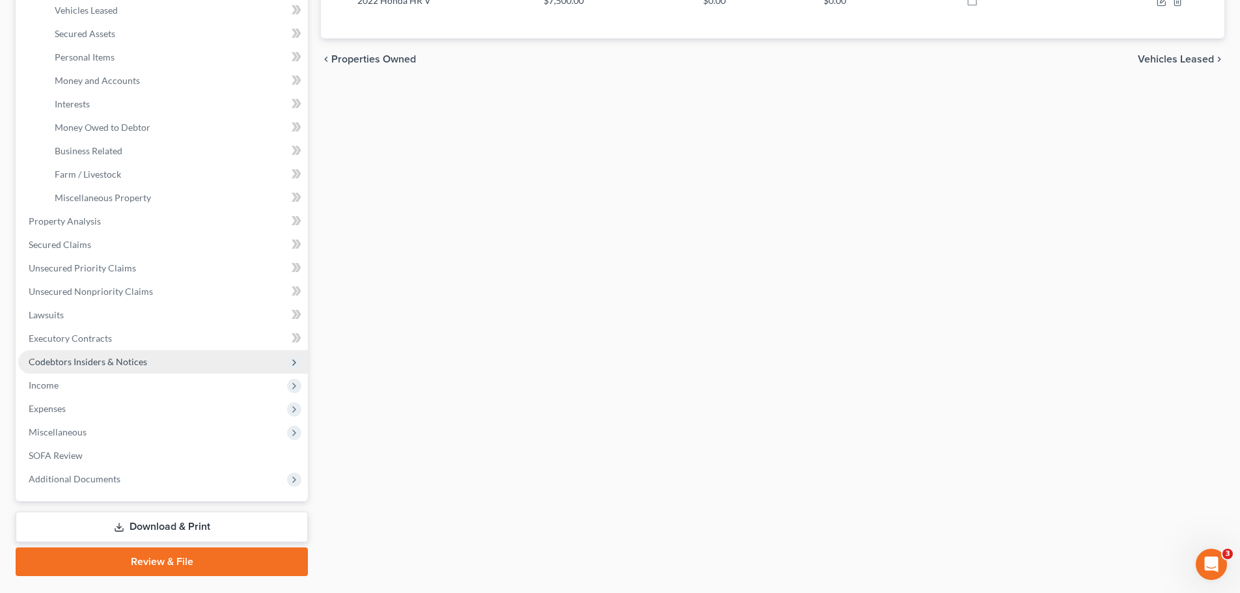
scroll to position [310, 0]
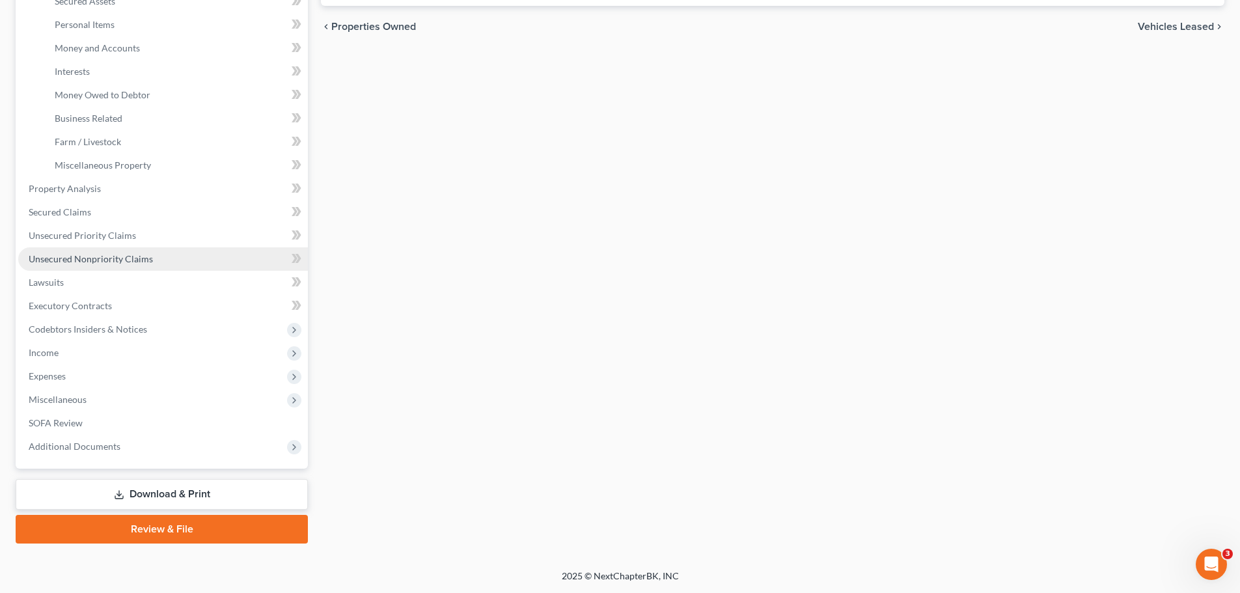
click at [128, 264] on link "Unsecured Nonpriority Claims" at bounding box center [163, 258] width 290 height 23
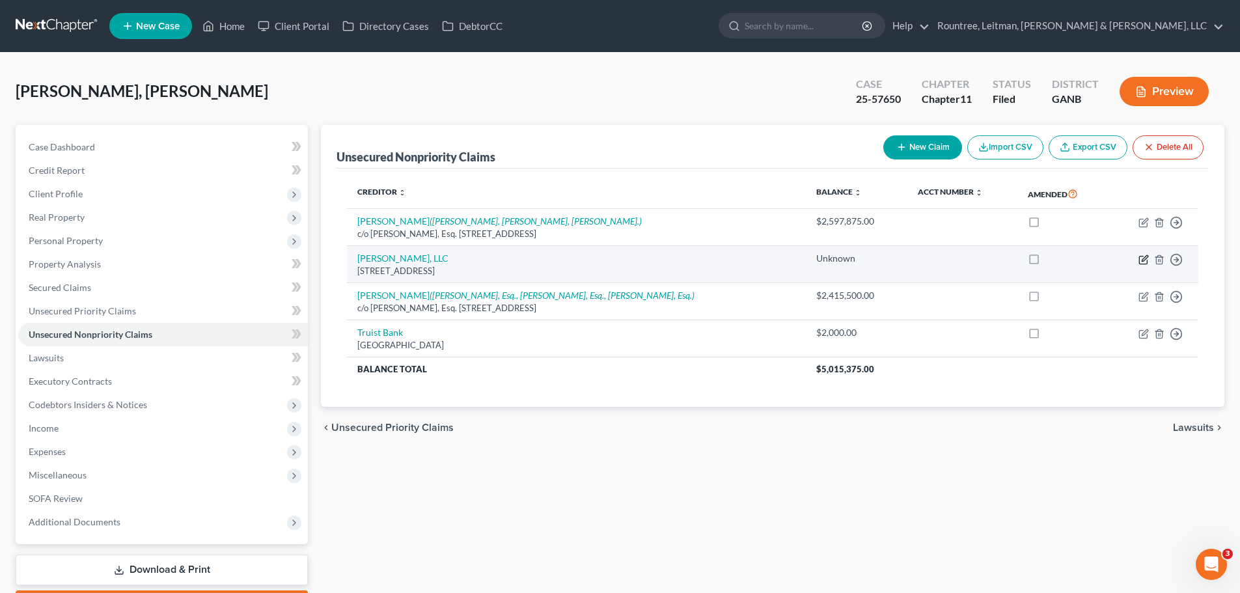
click at [1147, 259] on icon "button" at bounding box center [1144, 260] width 10 height 10
select select "10"
select select "14"
select select "3"
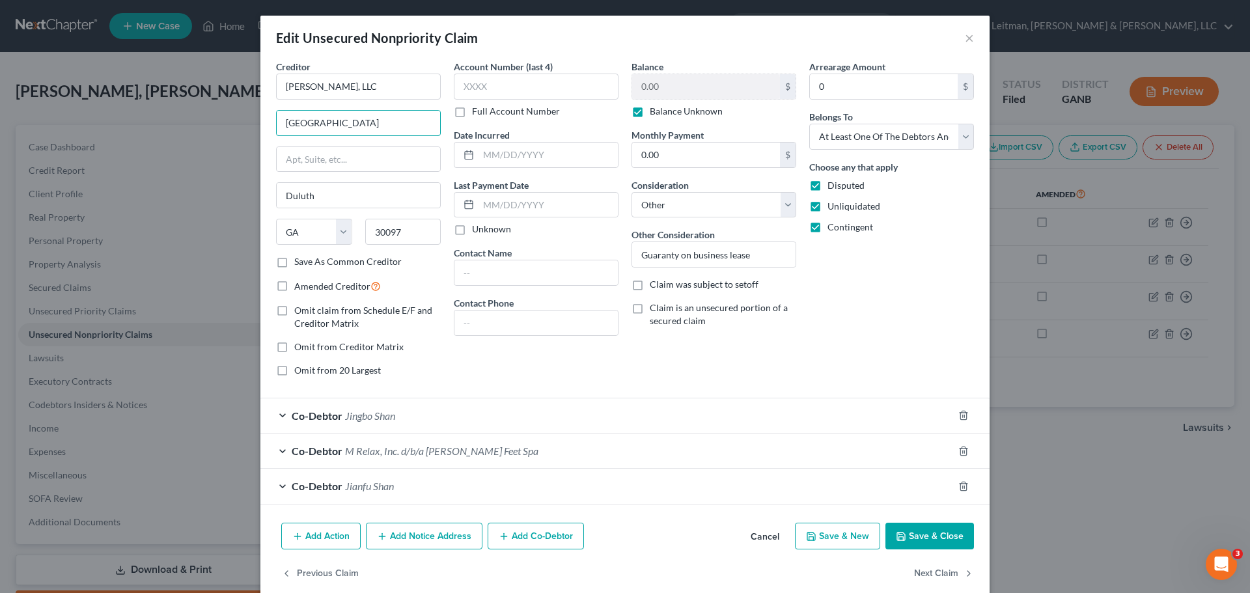
drag, startPoint x: 362, startPoint y: 120, endPoint x: 218, endPoint y: 109, distance: 144.3
click at [218, 109] on div "Edit Unsecured Nonpriority Claim × Creditor * [PERSON_NAME], LLC [GEOGRAPHIC_DA…" at bounding box center [625, 296] width 1250 height 593
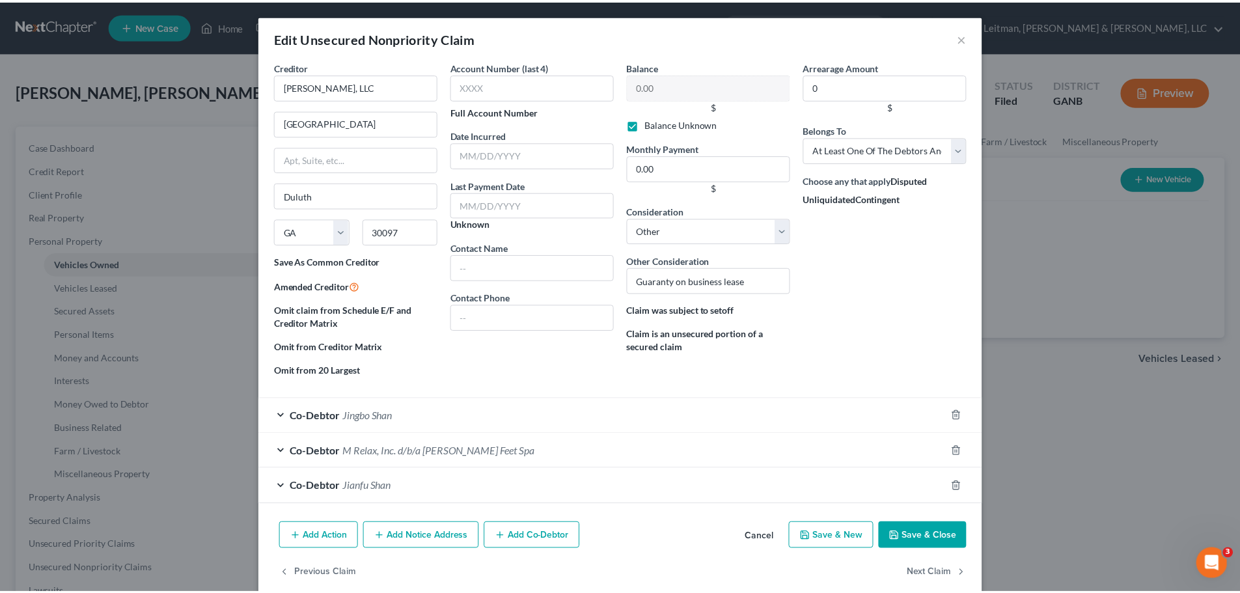
scroll to position [76, 0]
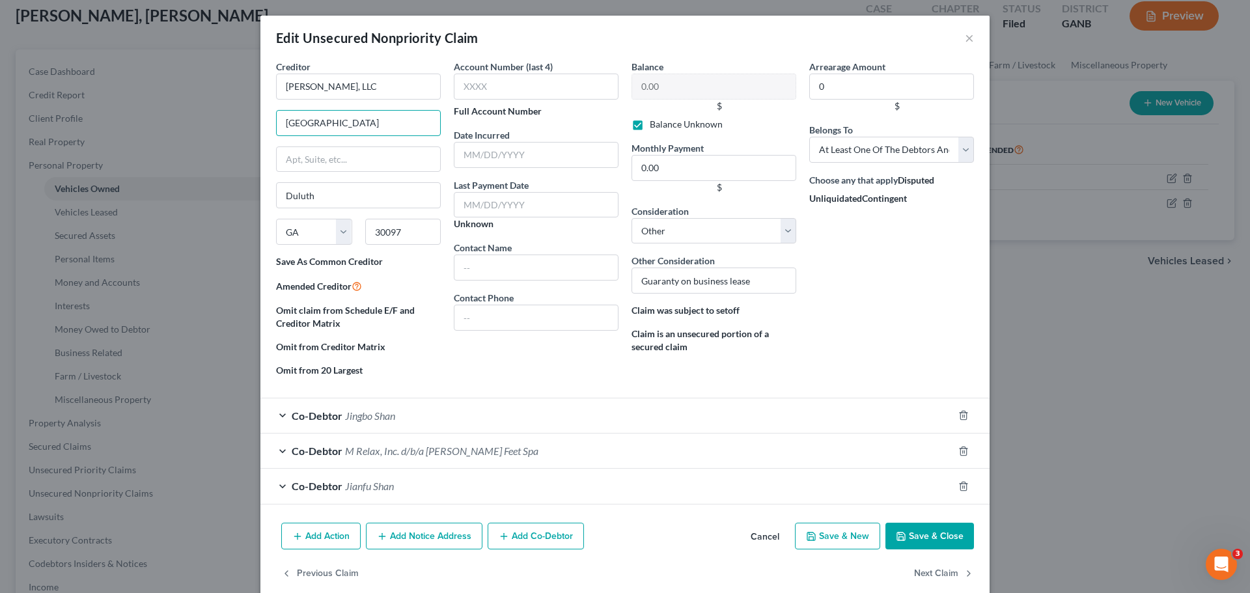
drag, startPoint x: 370, startPoint y: 124, endPoint x: 132, endPoint y: 95, distance: 240.0
click at [132, 95] on div "Edit Unsecured Nonpriority Claim × Creditor * [PERSON_NAME], LLC [GEOGRAPHIC_DA…" at bounding box center [625, 296] width 1250 height 593
click at [340, 155] on input "text" at bounding box center [358, 159] width 165 height 26
paste input "[GEOGRAPHIC_DATA]"
type input "[GEOGRAPHIC_DATA]"
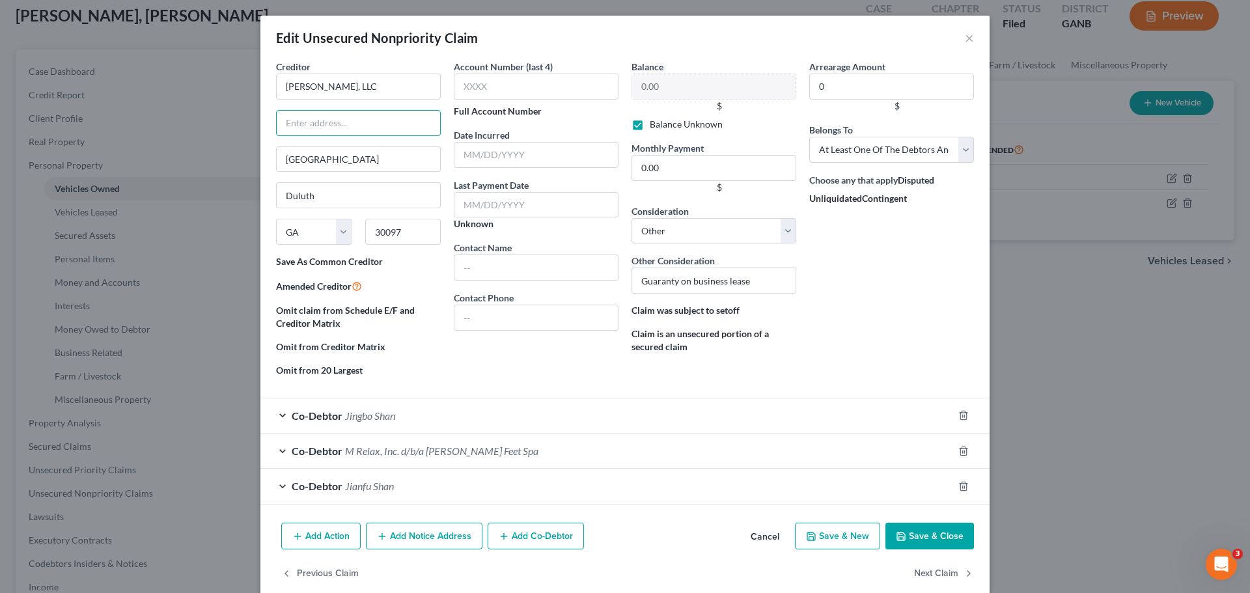
click at [318, 122] on input "text" at bounding box center [358, 123] width 165 height 26
click at [312, 117] on input "text" at bounding box center [358, 123] width 165 height 26
type input "Attn: [PERSON_NAME]"
click at [923, 532] on button "Save & Close" at bounding box center [929, 536] width 89 height 27
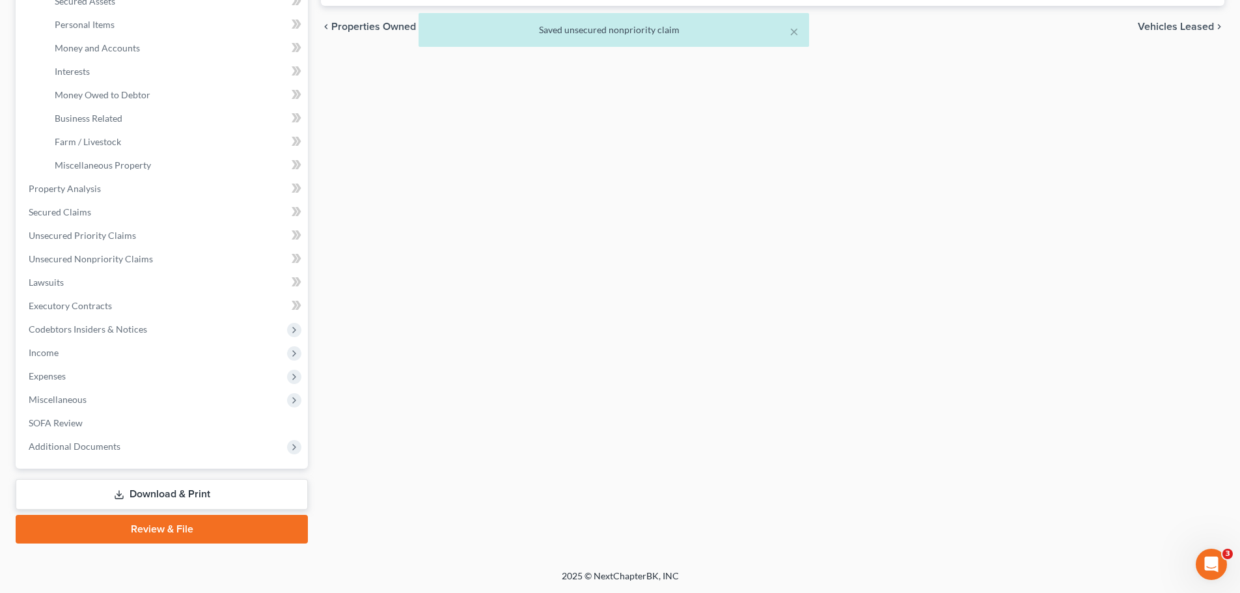
click at [156, 489] on link "Download & Print" at bounding box center [162, 494] width 292 height 31
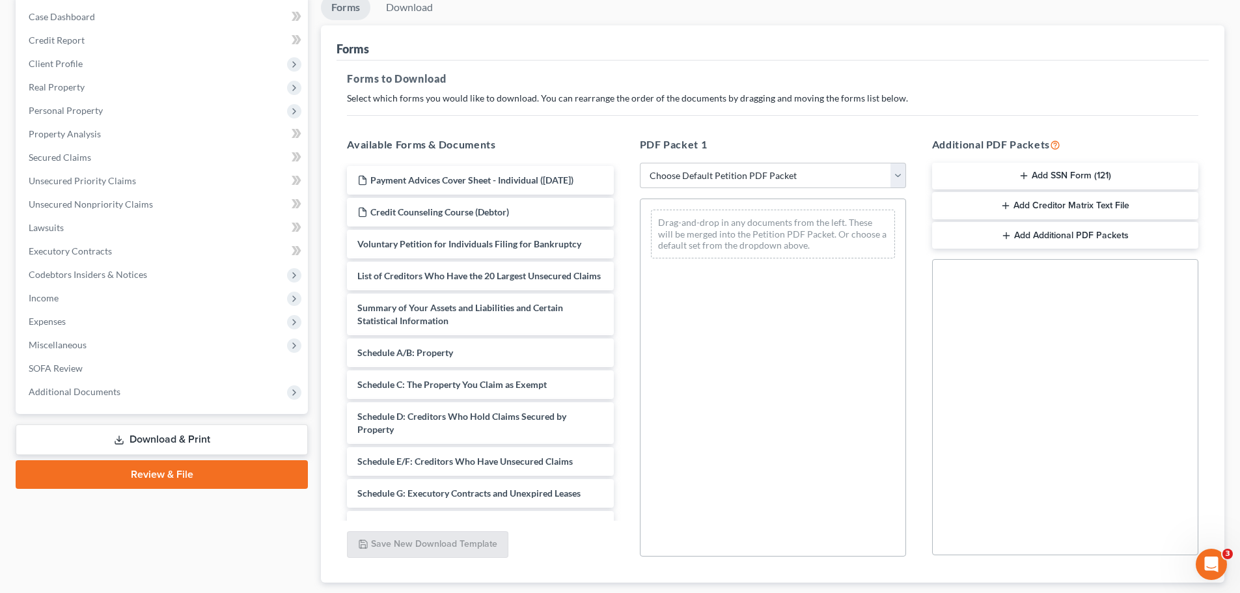
scroll to position [68, 0]
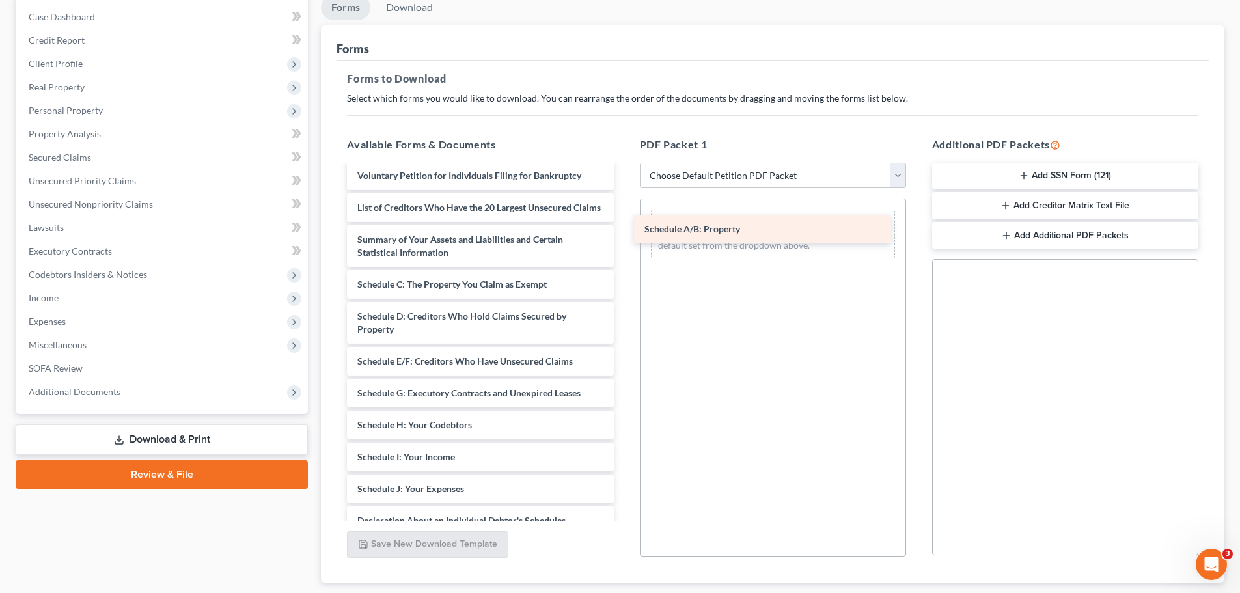
drag, startPoint x: 453, startPoint y: 309, endPoint x: 746, endPoint y: 225, distance: 305.0
click at [624, 225] on div "Schedule A/B: Property Payment Advices Cover Sheet - Individual ([DATE]) Credit…" at bounding box center [480, 425] width 287 height 655
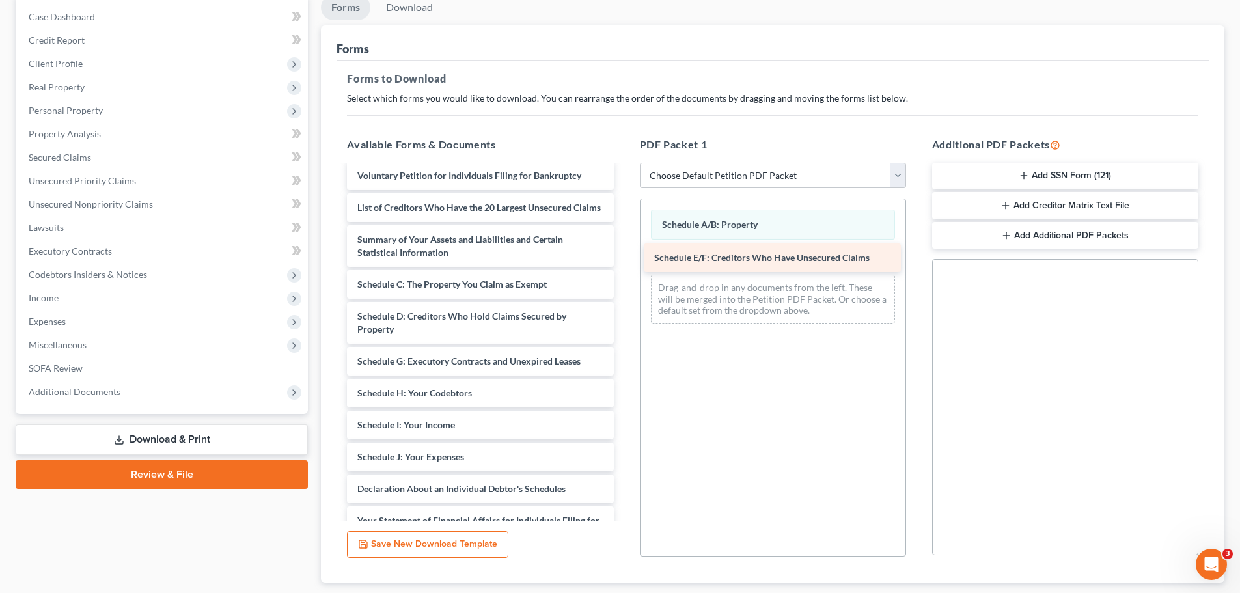
drag, startPoint x: 454, startPoint y: 387, endPoint x: 751, endPoint y: 257, distance: 324.2
click at [624, 257] on div "Schedule E/F: Creditors Who Have Unsecured Claims Payment Advices Cover Sheet -…" at bounding box center [480, 409] width 287 height 623
click at [1009, 92] on p "Select which forms you would like to download. You can rearrange the order of t…" at bounding box center [773, 98] width 852 height 13
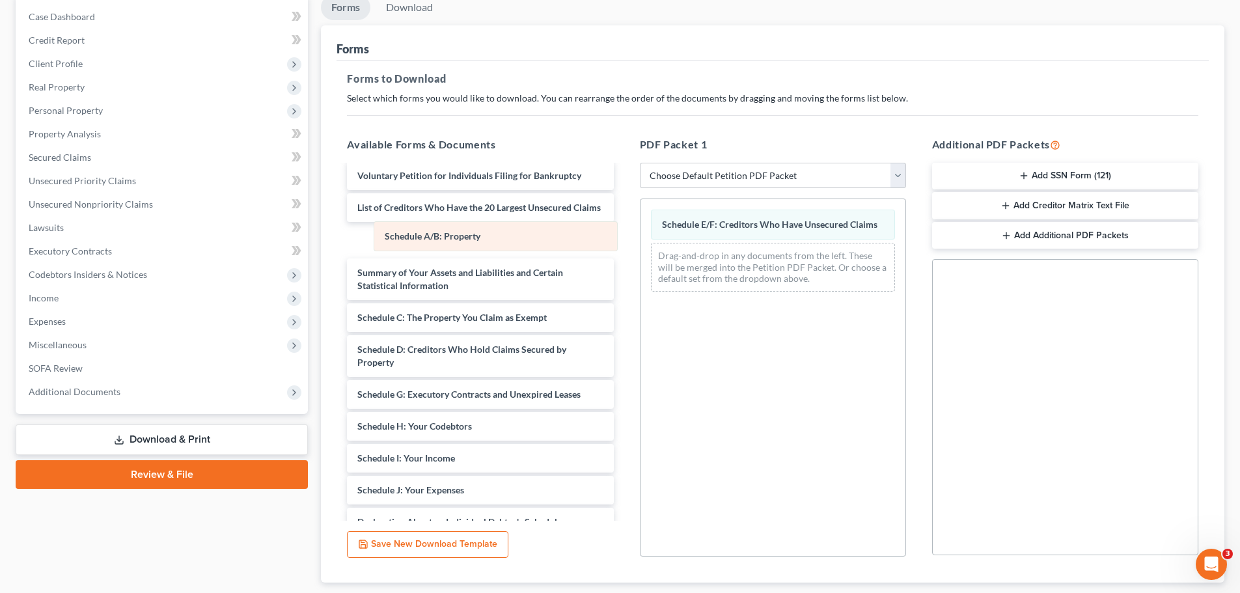
drag, startPoint x: 777, startPoint y: 226, endPoint x: 500, endPoint y: 238, distance: 277.6
click at [641, 238] on div "Schedule A/B: Property Schedule A/B: Property Schedule E/F: Creditors Who Have …" at bounding box center [773, 250] width 265 height 103
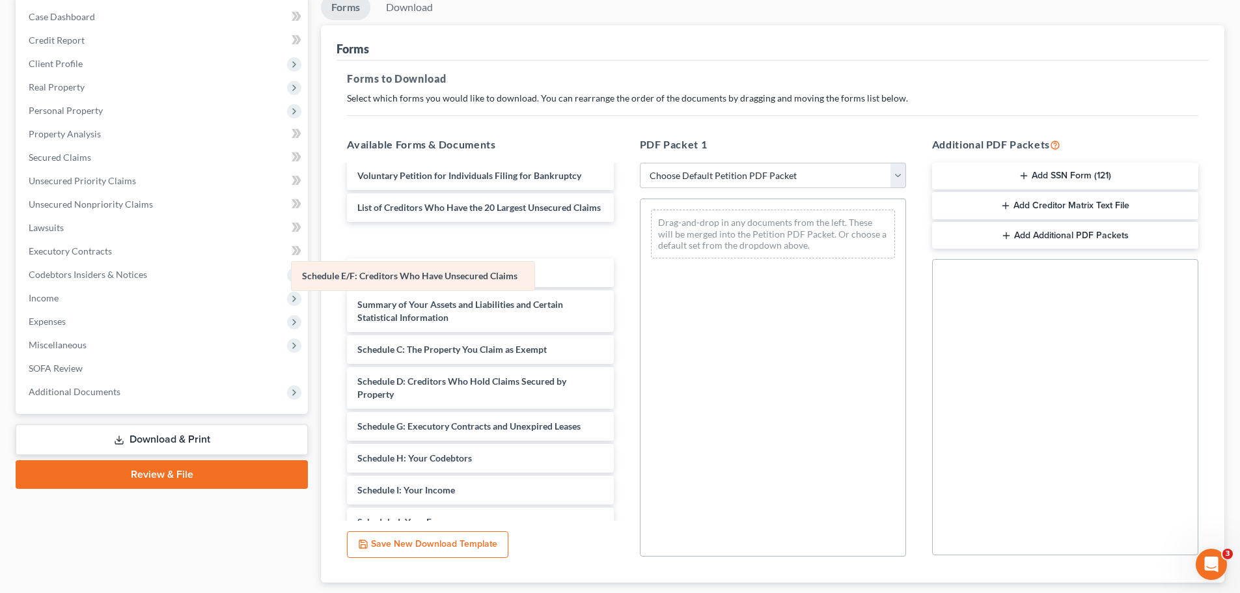
drag, startPoint x: 748, startPoint y: 223, endPoint x: 381, endPoint y: 275, distance: 370.9
click at [641, 269] on div "Schedule E/F: Creditors Who Have Unsecured Claims Schedule E/F: Creditors Who H…" at bounding box center [773, 234] width 265 height 70
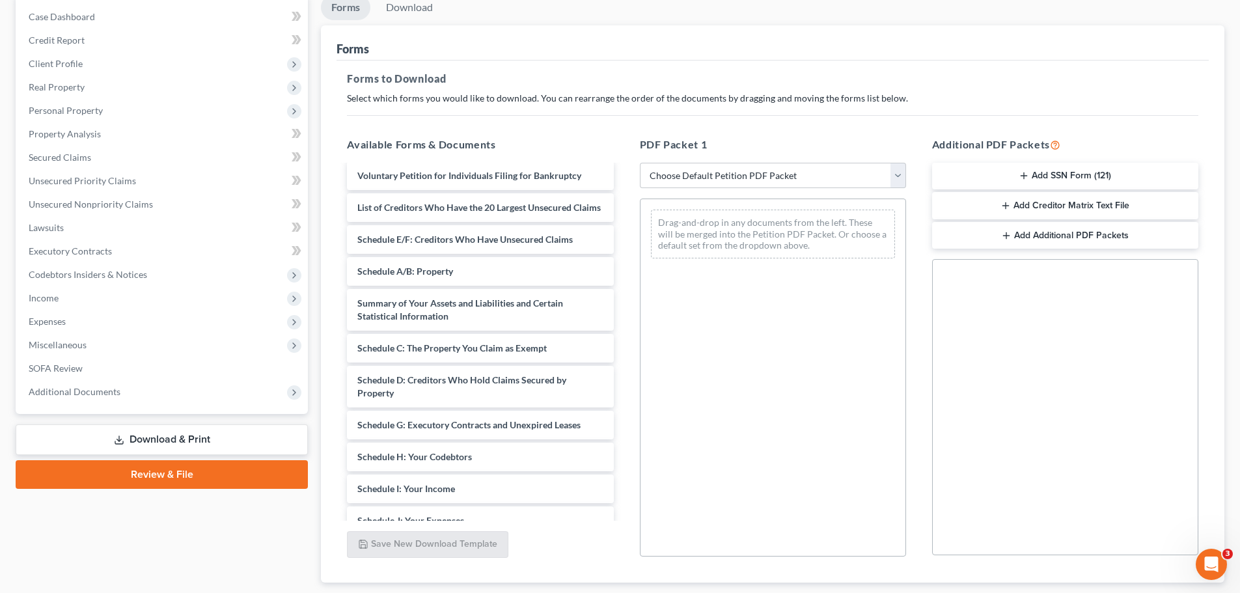
click at [1098, 208] on button "Add Creditor Matrix Text File" at bounding box center [1065, 205] width 266 height 27
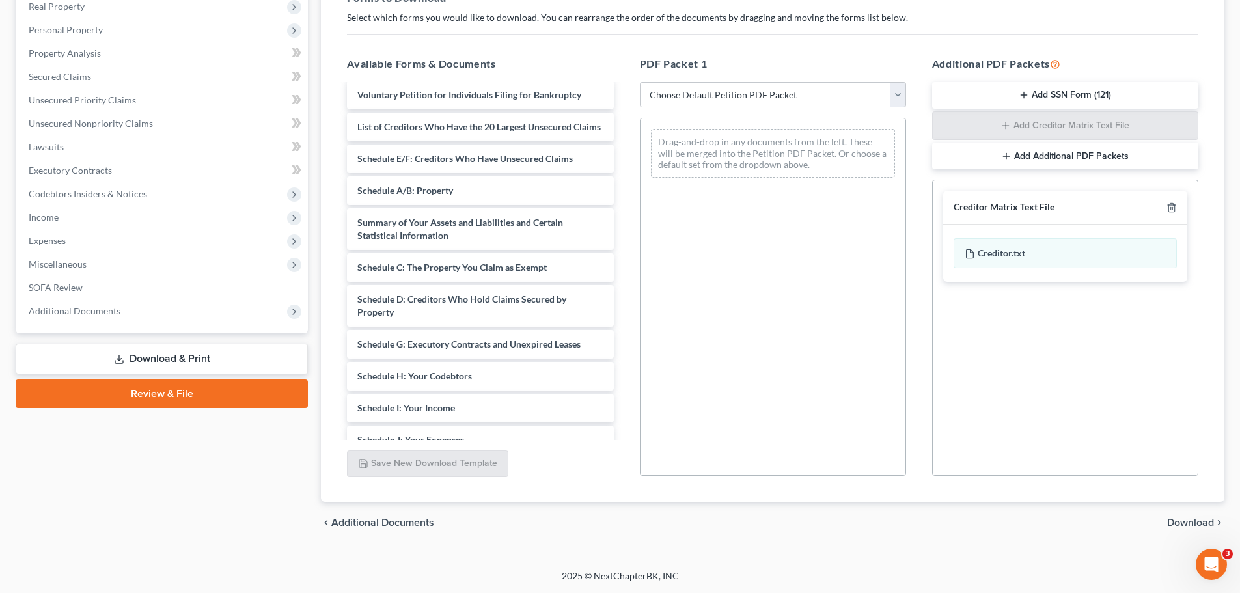
click at [1189, 523] on span "Download" at bounding box center [1190, 523] width 47 height 10
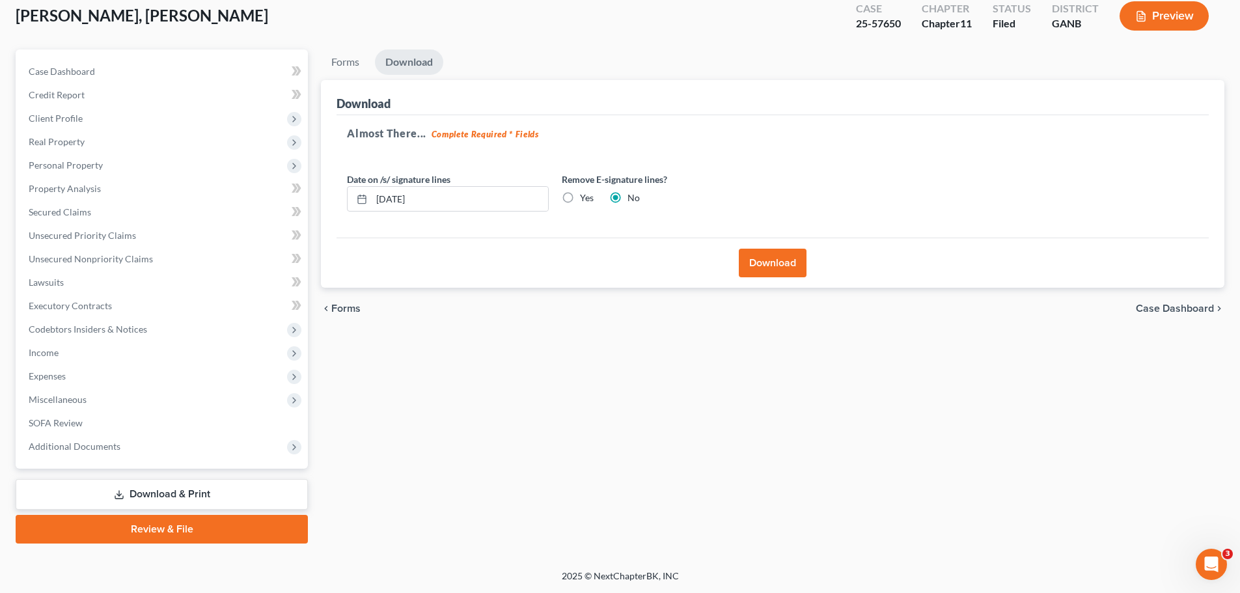
click at [773, 260] on button "Download" at bounding box center [773, 263] width 68 height 29
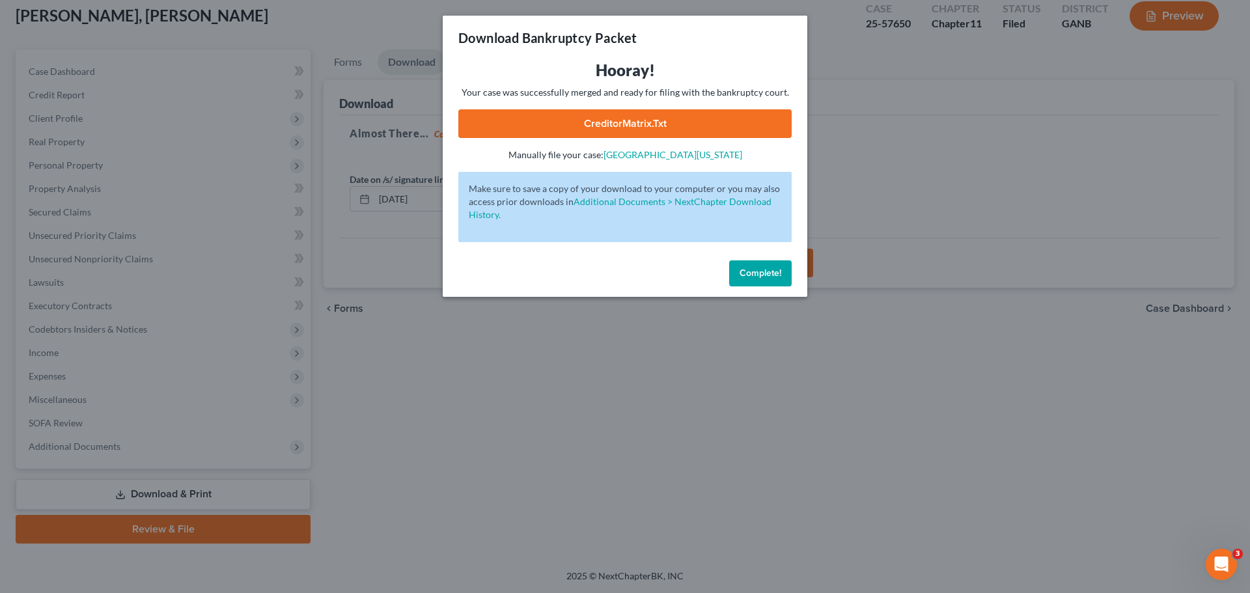
click at [630, 124] on link "CreditorMatrix.txt" at bounding box center [624, 123] width 333 height 29
click at [757, 273] on span "Complete!" at bounding box center [761, 273] width 42 height 11
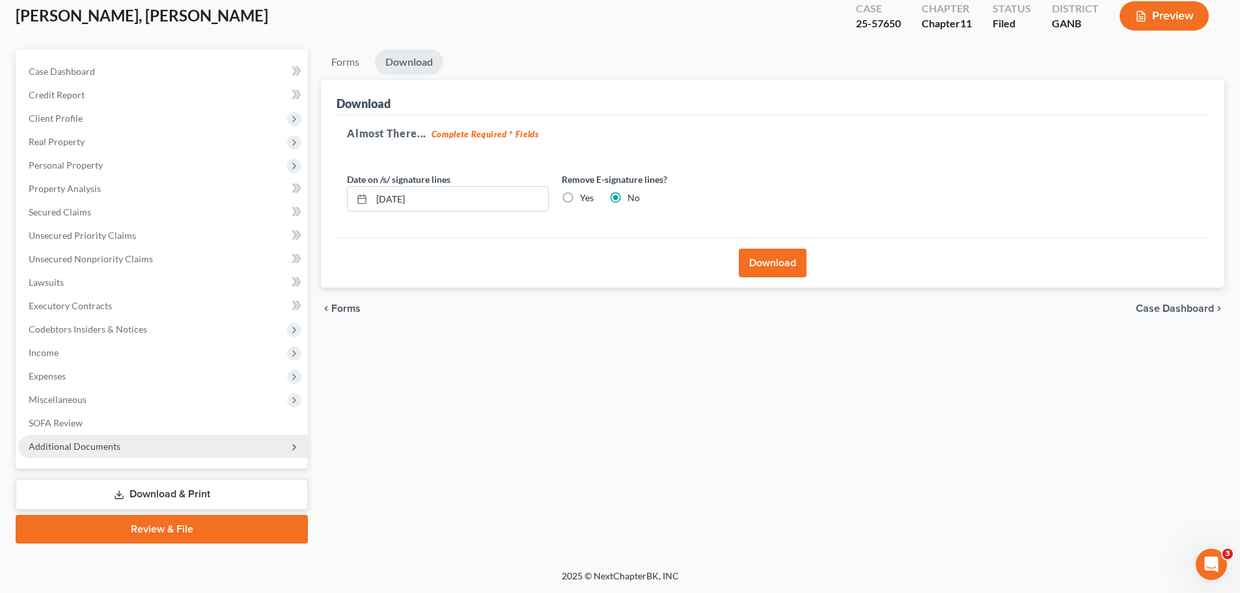
click at [72, 448] on span "Additional Documents" at bounding box center [75, 446] width 92 height 11
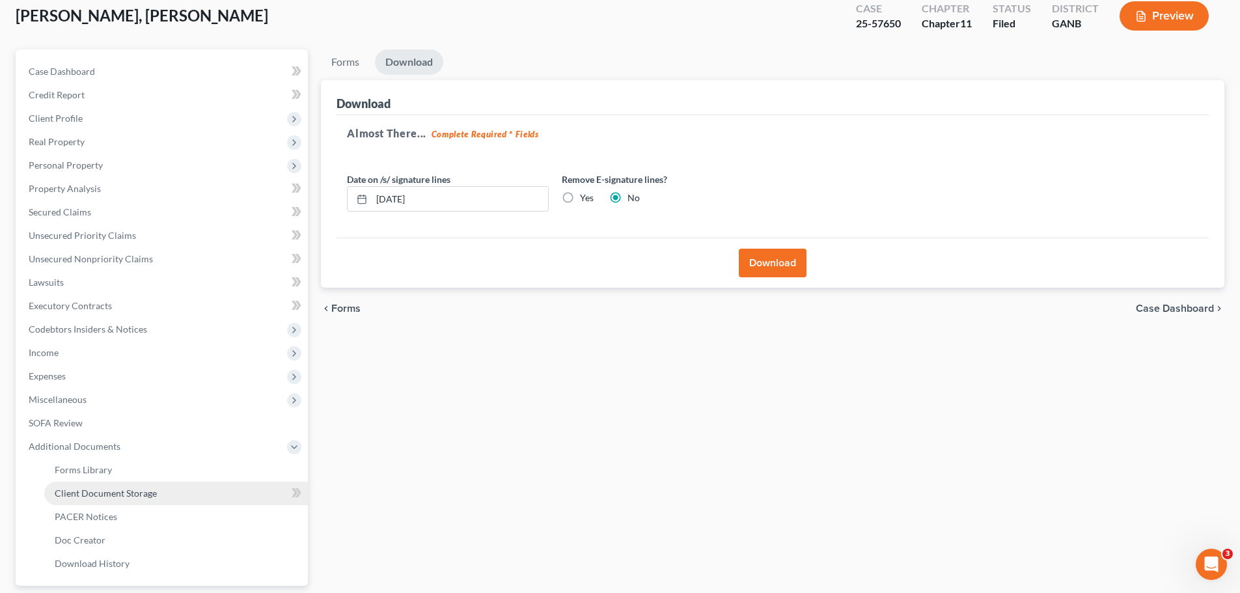
click at [88, 488] on span "Client Document Storage" at bounding box center [106, 493] width 102 height 11
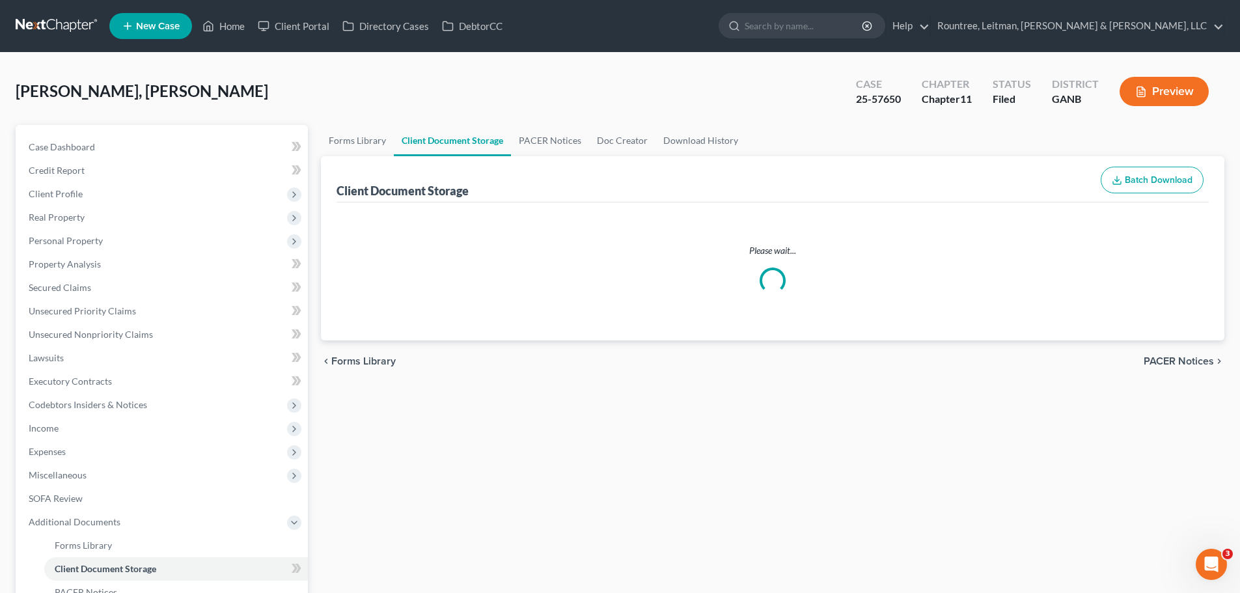
select select "5"
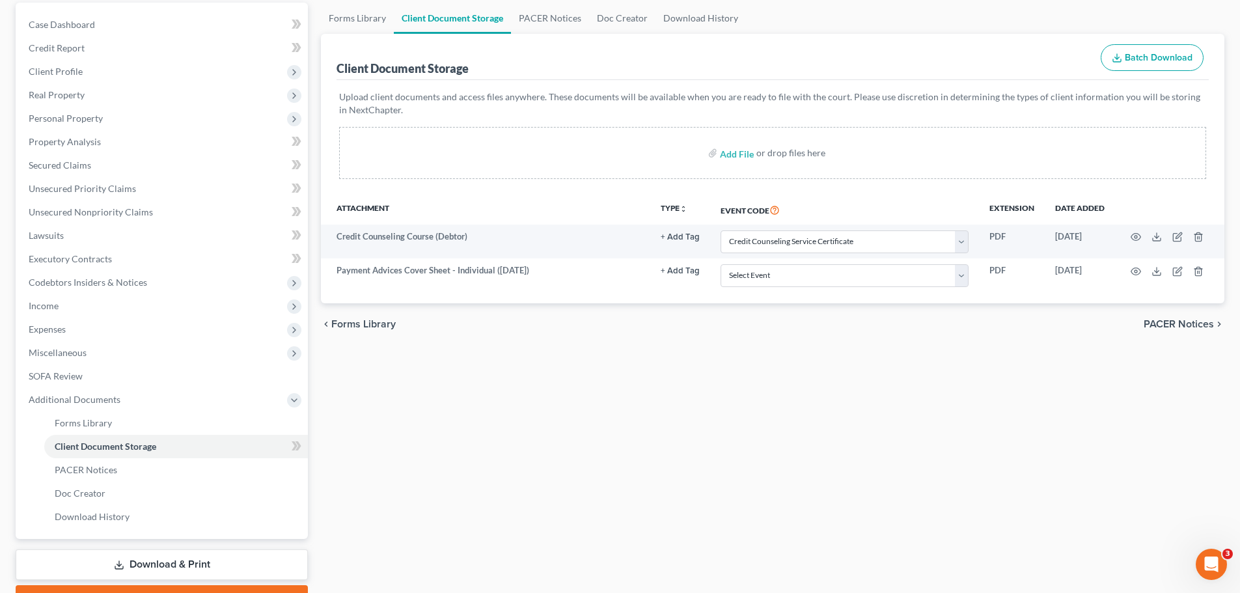
scroll to position [130, 0]
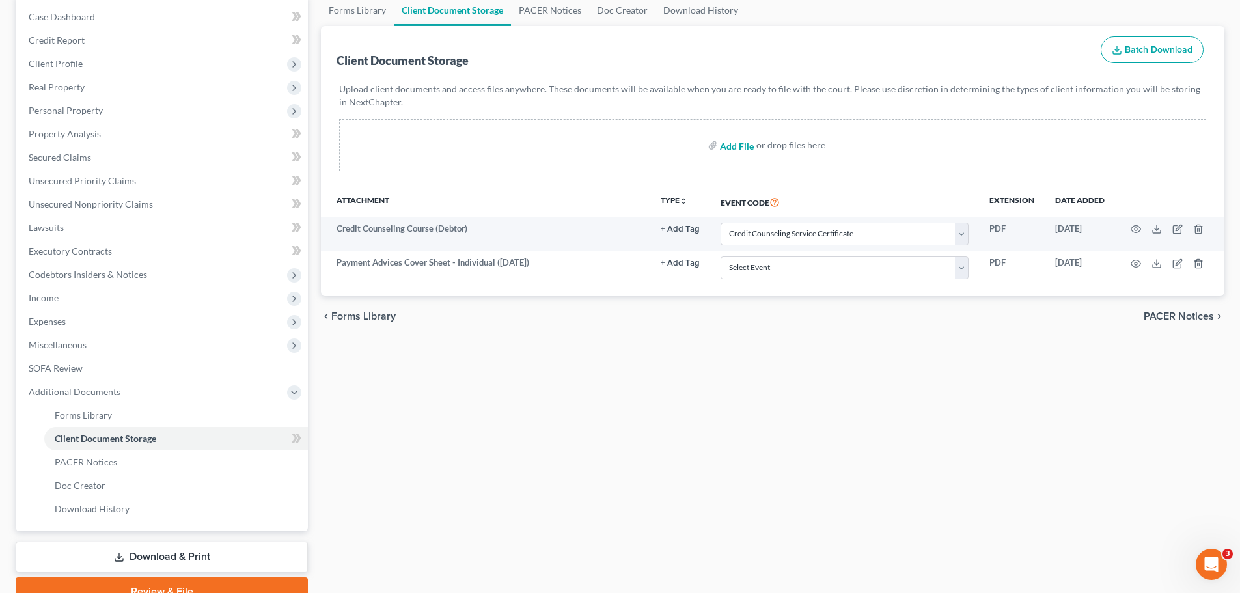
click at [738, 146] on input "file" at bounding box center [735, 144] width 31 height 23
type input "C:\fakepath\Wang Supplemental List of Creditors.pdf"
select select "5"
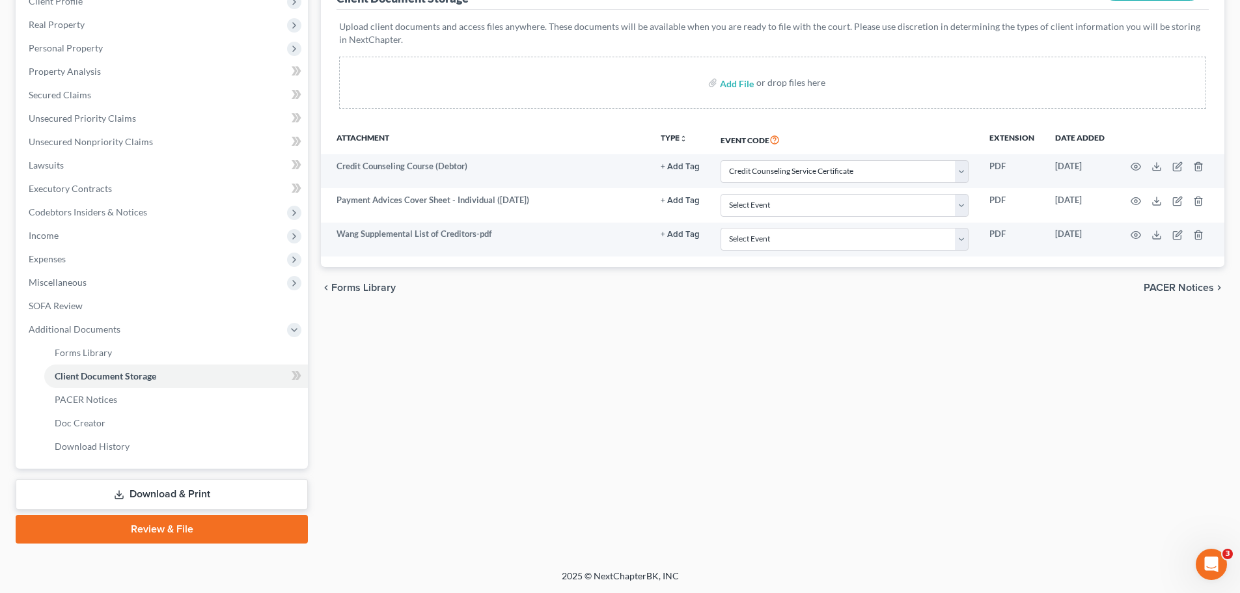
click at [171, 495] on link "Download & Print" at bounding box center [162, 494] width 292 height 31
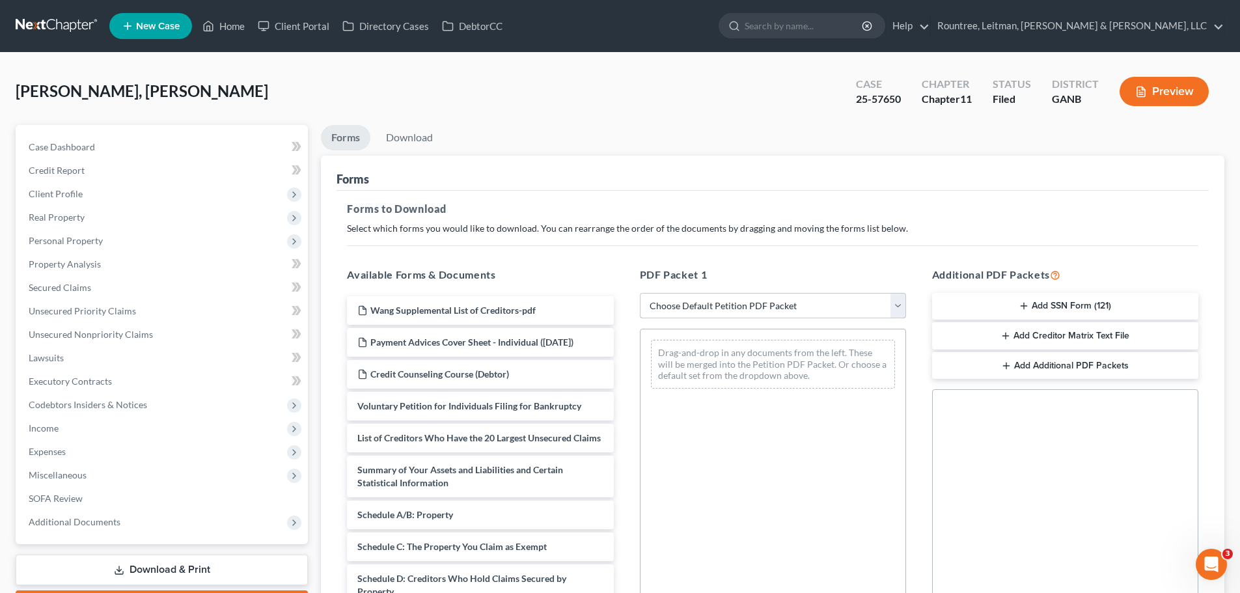
click at [896, 303] on select "Choose Default Petition PDF Packet Complete Bankruptcy Petition (all forms and …" at bounding box center [773, 306] width 266 height 26
select select "2"
click at [640, 293] on select "Choose Default Petition PDF Packet Complete Bankruptcy Petition (all forms and …" at bounding box center [773, 306] width 266 height 26
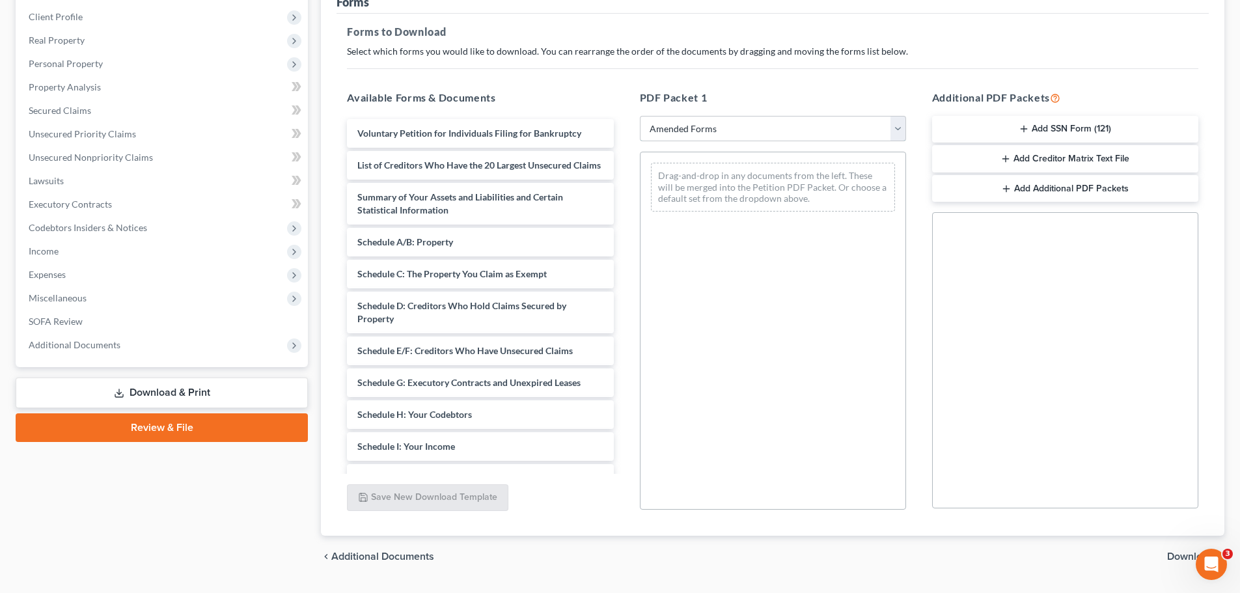
scroll to position [195, 0]
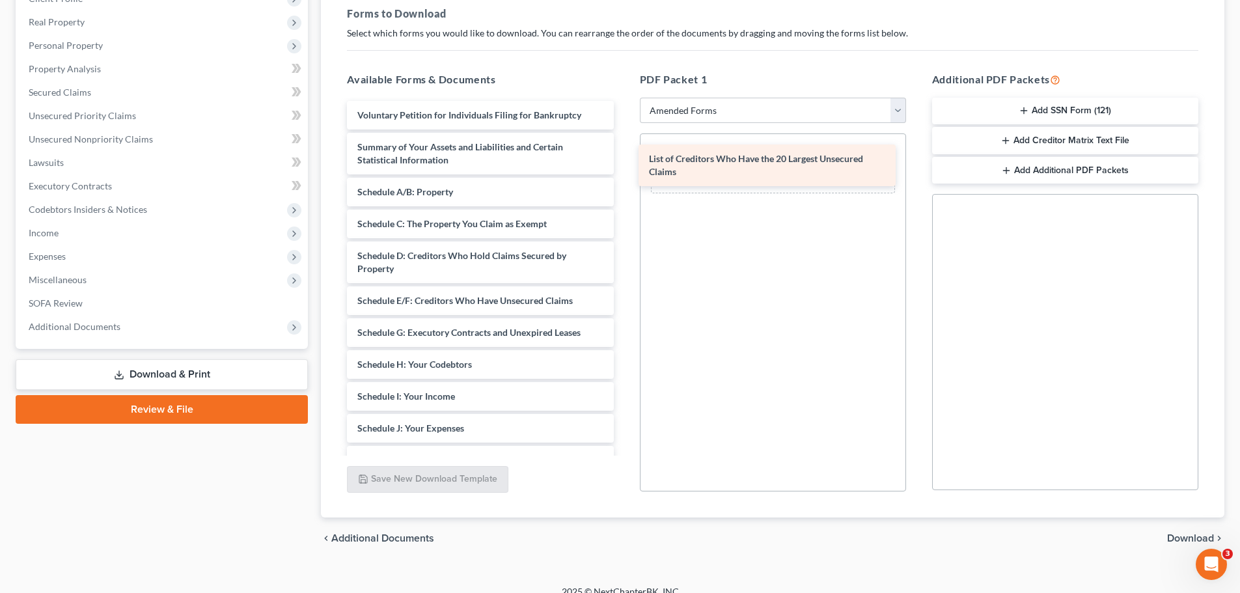
drag, startPoint x: 467, startPoint y: 150, endPoint x: 759, endPoint y: 162, distance: 291.9
click at [624, 162] on div "List of Creditors Who Have the 20 Largest Unsecured Claims Voluntary Petition f…" at bounding box center [480, 396] width 287 height 591
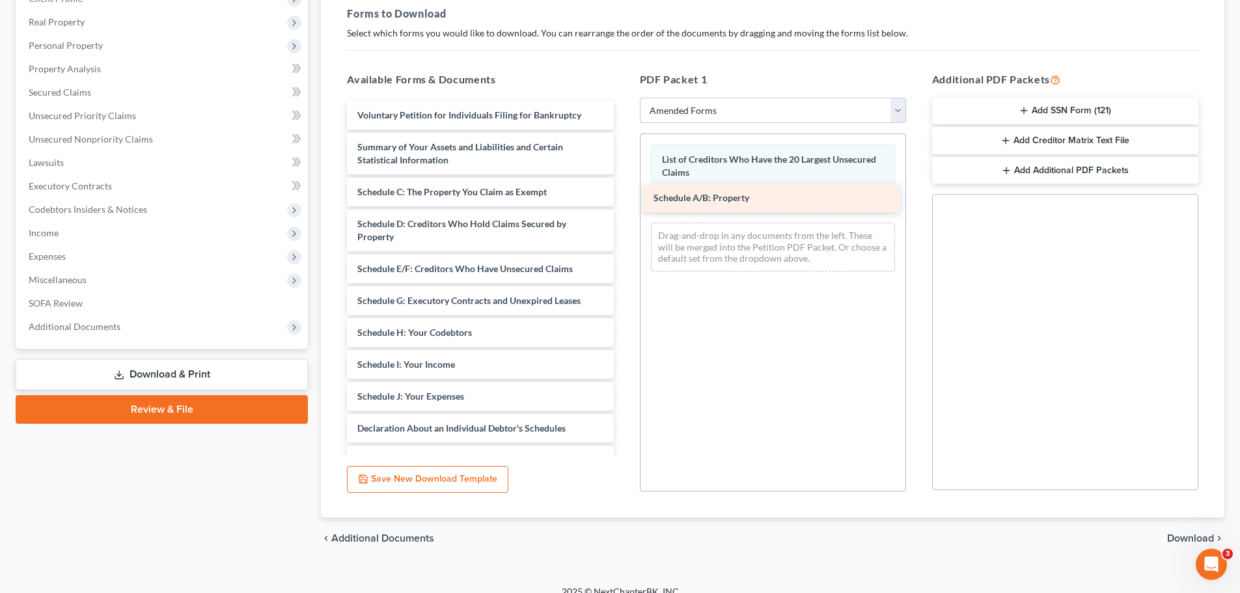
drag, startPoint x: 432, startPoint y: 192, endPoint x: 729, endPoint y: 198, distance: 296.3
click at [624, 198] on div "Schedule A/B: Property Voluntary Petition for Individuals Filing for Bankruptcy…" at bounding box center [480, 380] width 287 height 559
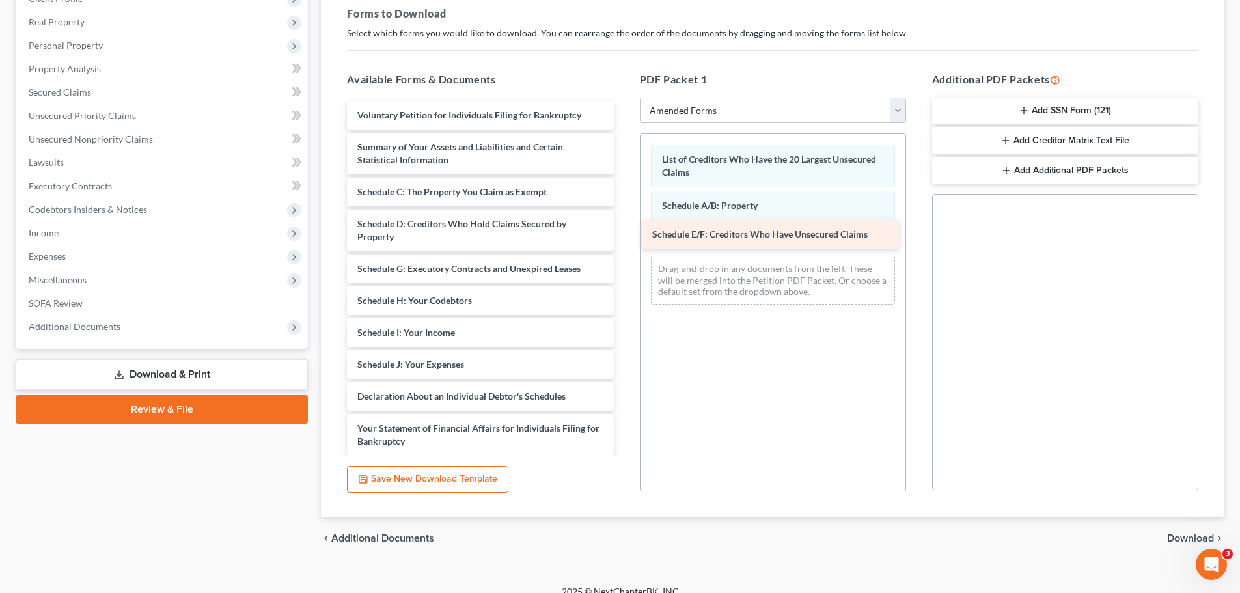
drag, startPoint x: 461, startPoint y: 265, endPoint x: 756, endPoint y: 230, distance: 297.0
click at [624, 230] on div "Schedule E/F: Creditors Who Have Unsecured Claims Voluntary Petition for Indivi…" at bounding box center [480, 364] width 287 height 527
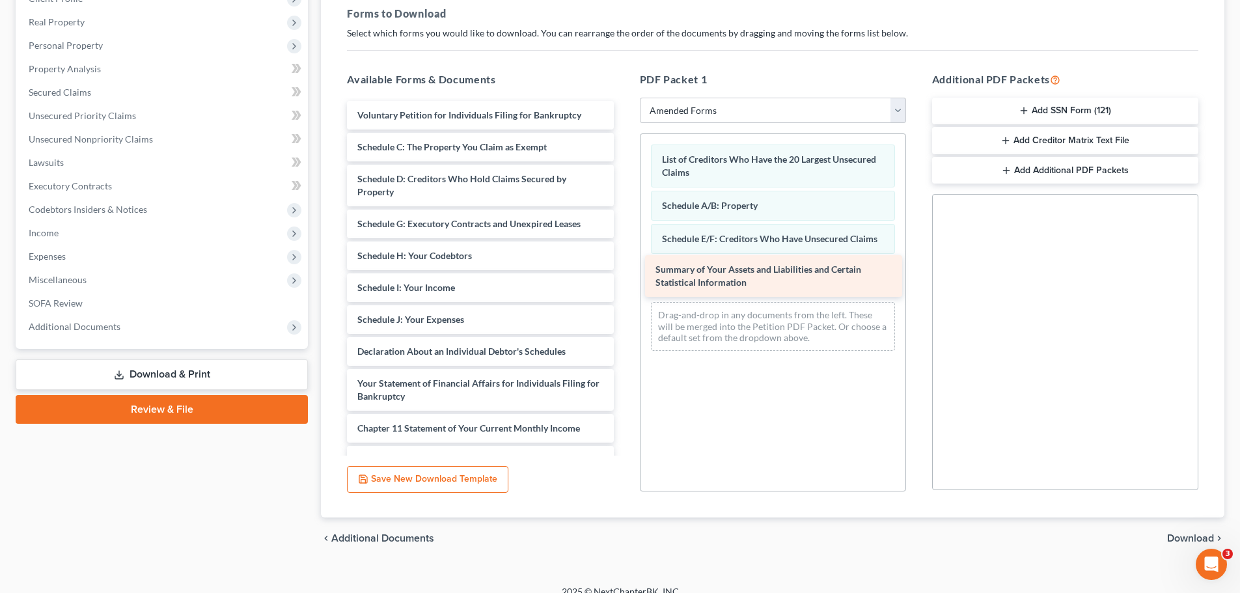
drag, startPoint x: 443, startPoint y: 149, endPoint x: 741, endPoint y: 272, distance: 322.3
click at [624, 272] on div "Summary of Your Assets and Liabilities and Certain Statistical Information Volu…" at bounding box center [480, 342] width 287 height 482
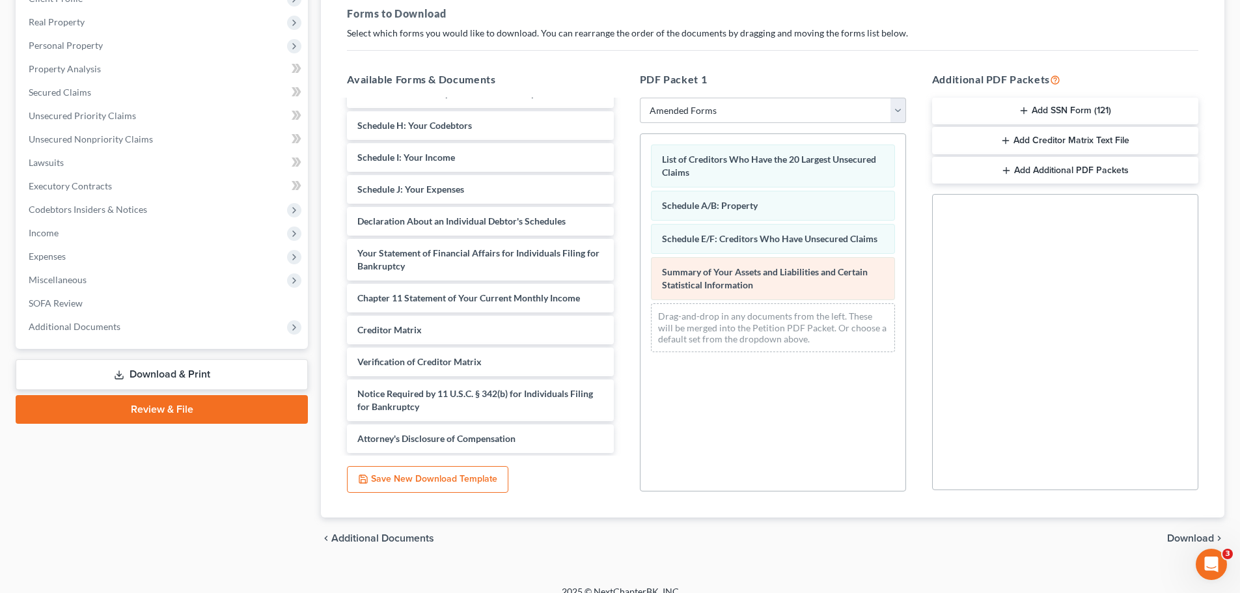
scroll to position [99, 0]
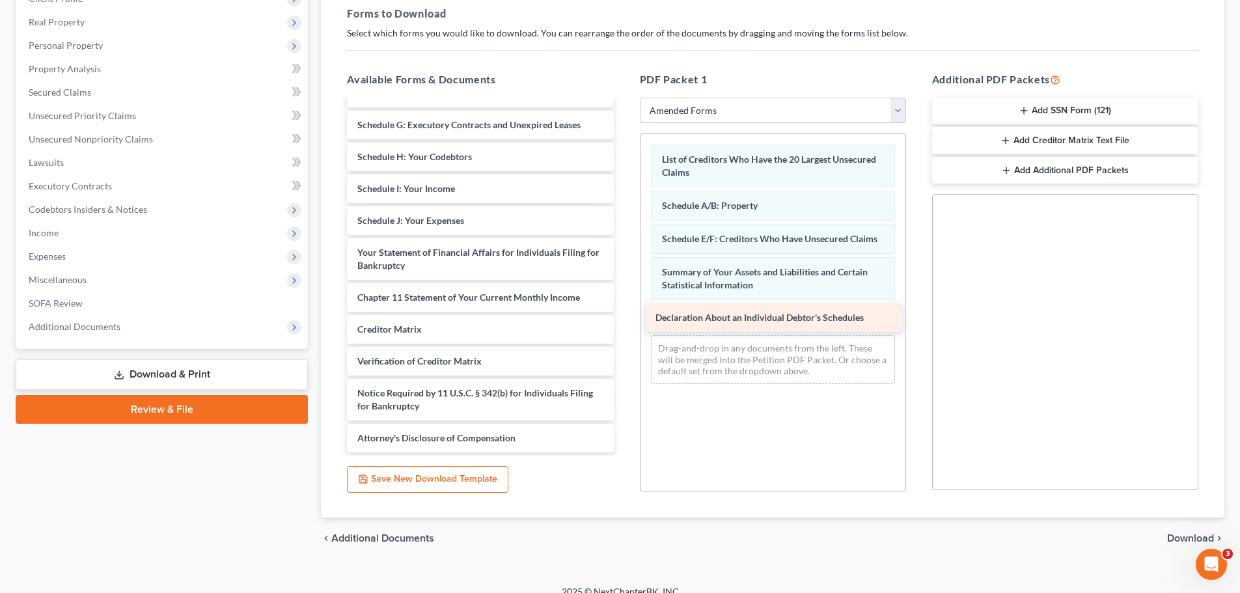
drag, startPoint x: 461, startPoint y: 224, endPoint x: 759, endPoint y: 320, distance: 313.4
click at [624, 320] on div "Declaration About an Individual Debtor's Schedules Voluntary Petition for Indiv…" at bounding box center [480, 227] width 287 height 451
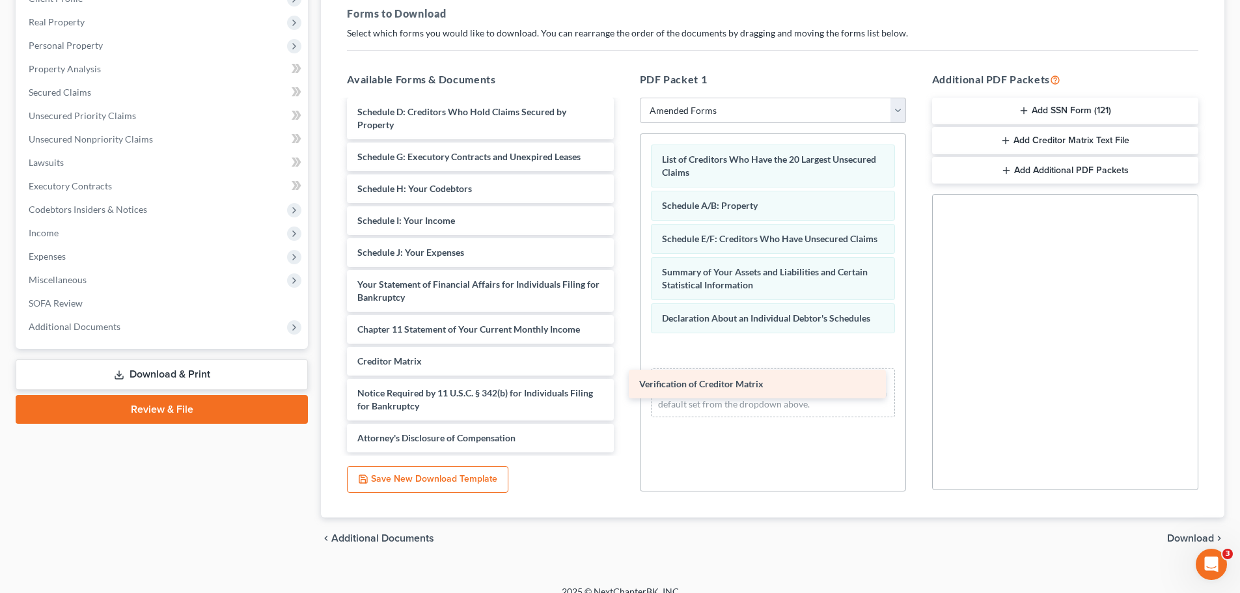
scroll to position [67, 0]
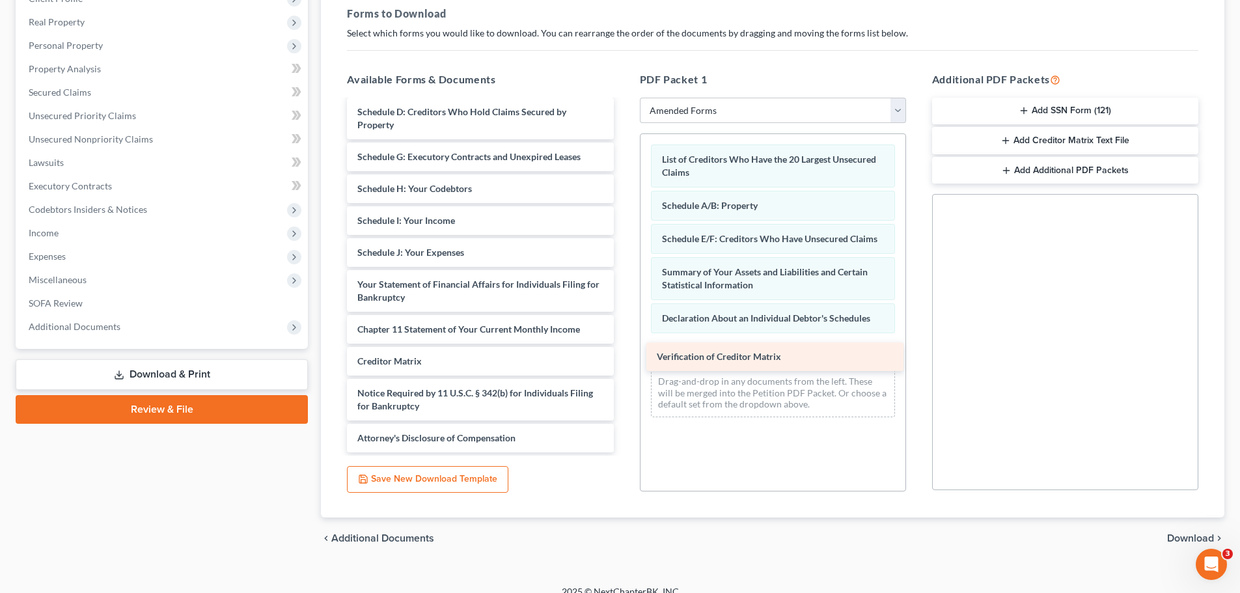
drag, startPoint x: 432, startPoint y: 364, endPoint x: 732, endPoint y: 359, distance: 299.5
click at [624, 359] on div "Verification of Creditor Matrix Voluntary Petition for Individuals Filing for B…" at bounding box center [480, 243] width 287 height 419
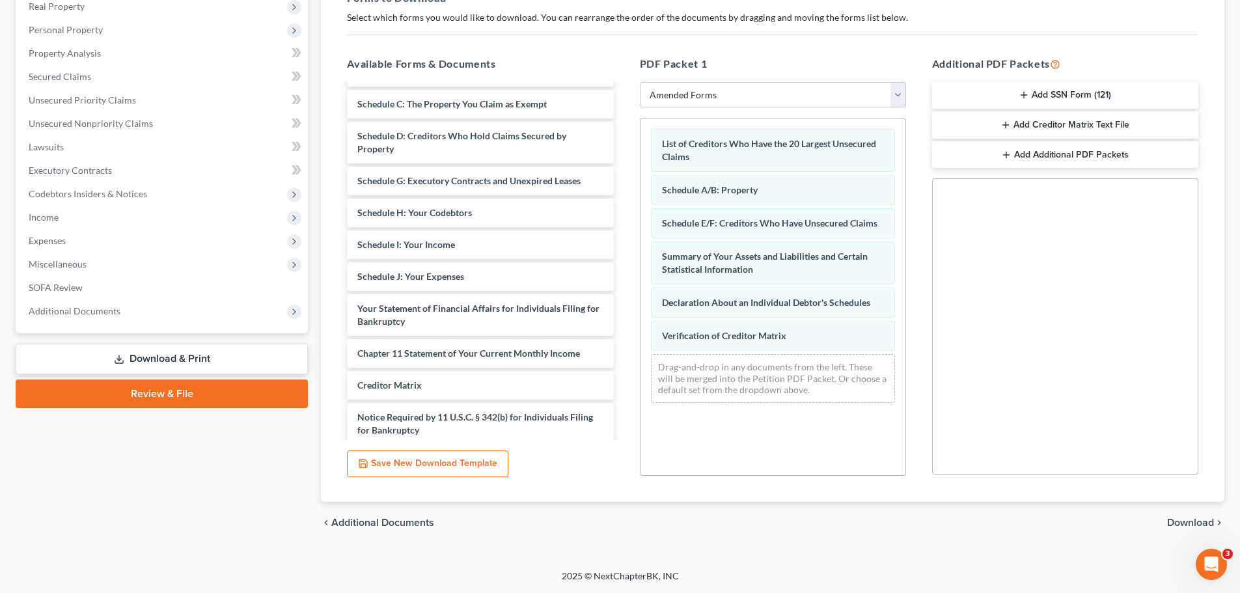
scroll to position [0, 0]
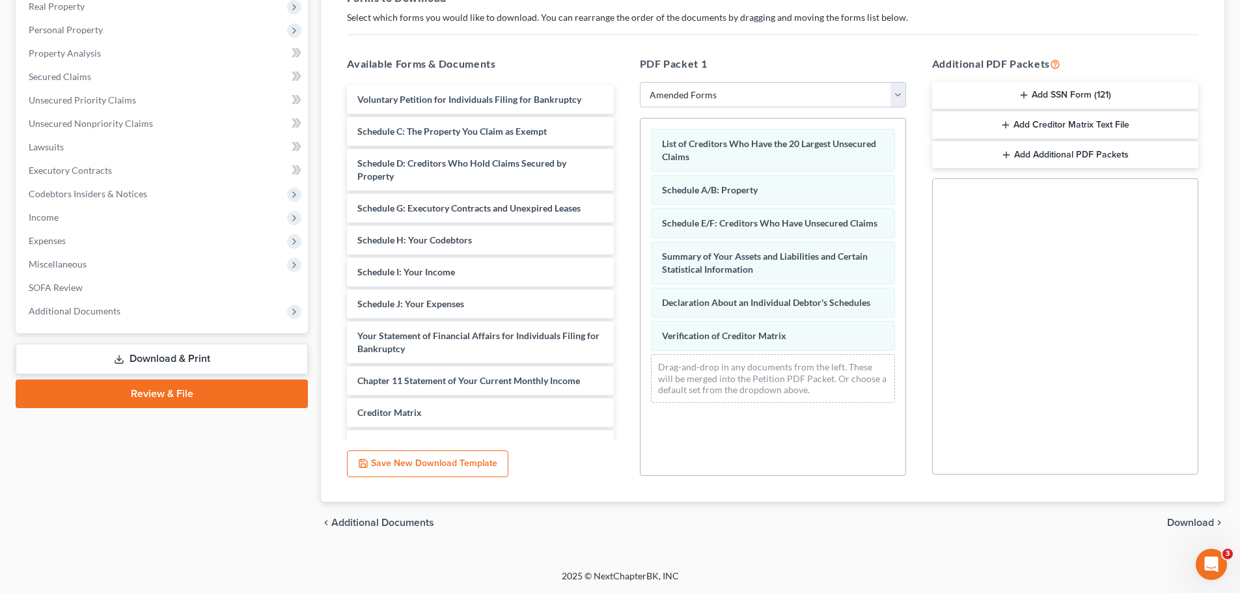
click at [1189, 523] on span "Download" at bounding box center [1190, 523] width 47 height 10
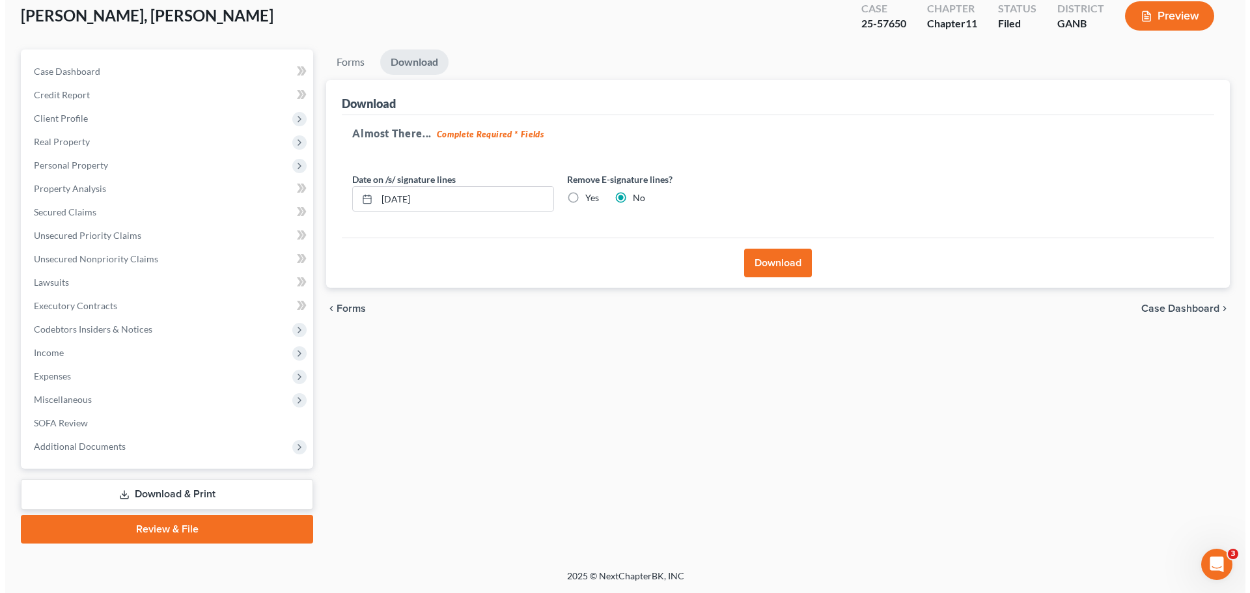
scroll to position [76, 0]
click at [754, 260] on button "Download" at bounding box center [773, 263] width 68 height 29
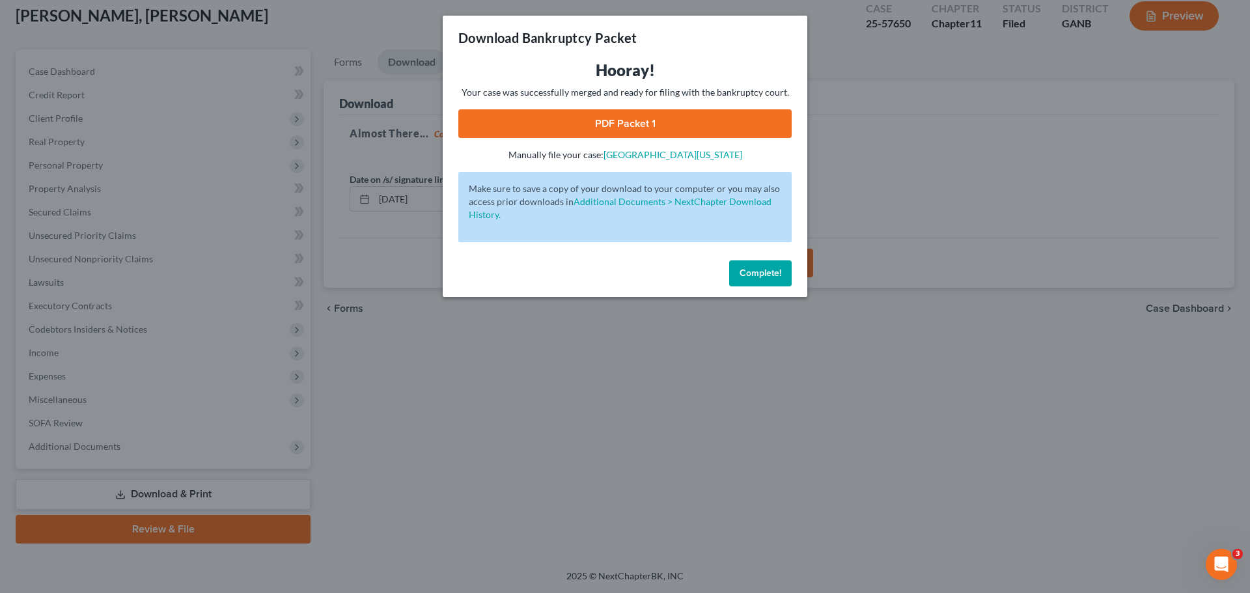
click at [609, 120] on link "PDF Packet 1" at bounding box center [624, 123] width 333 height 29
